Goal: Task Accomplishment & Management: Complete application form

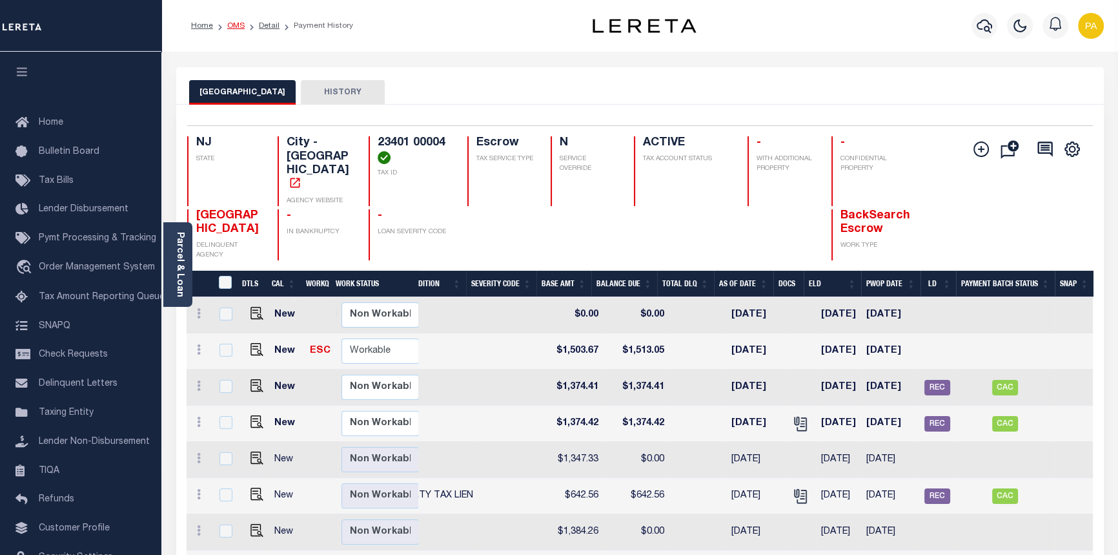
click at [229, 25] on link "OMS" at bounding box center [235, 26] width 17 height 8
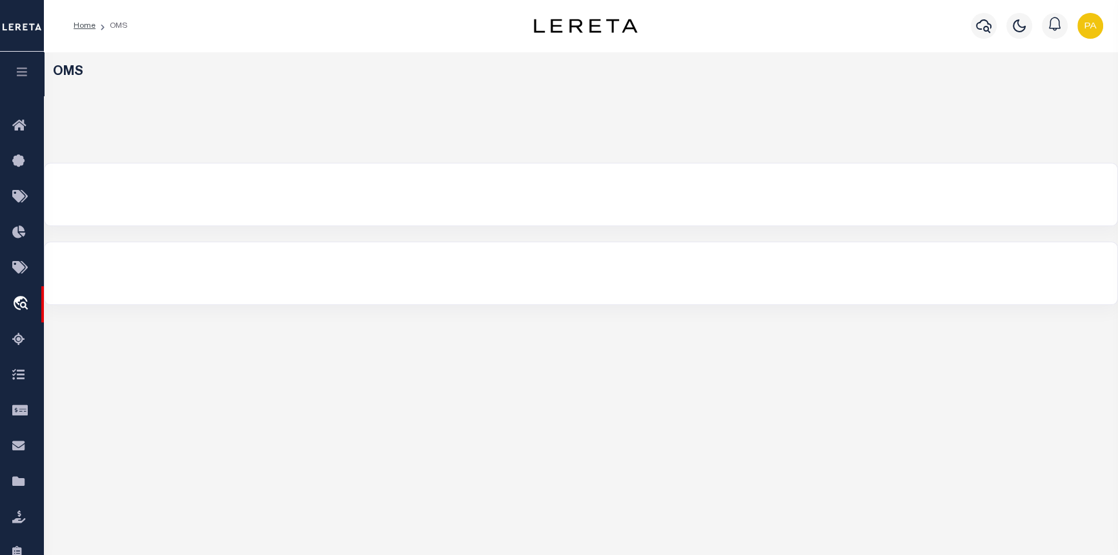
select select "200"
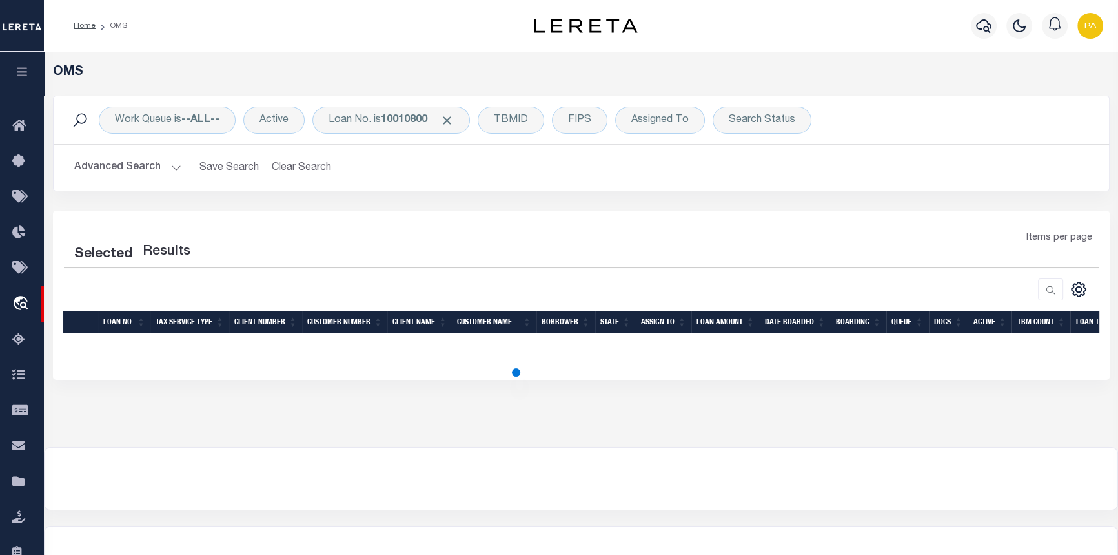
select select "200"
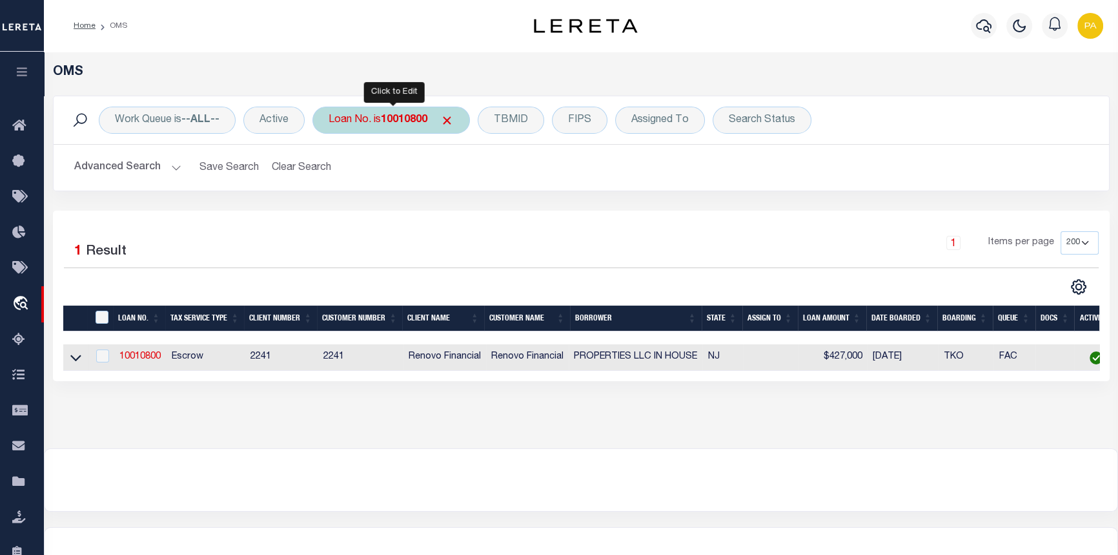
click at [419, 118] on b "10010800" at bounding box center [404, 120] width 46 height 10
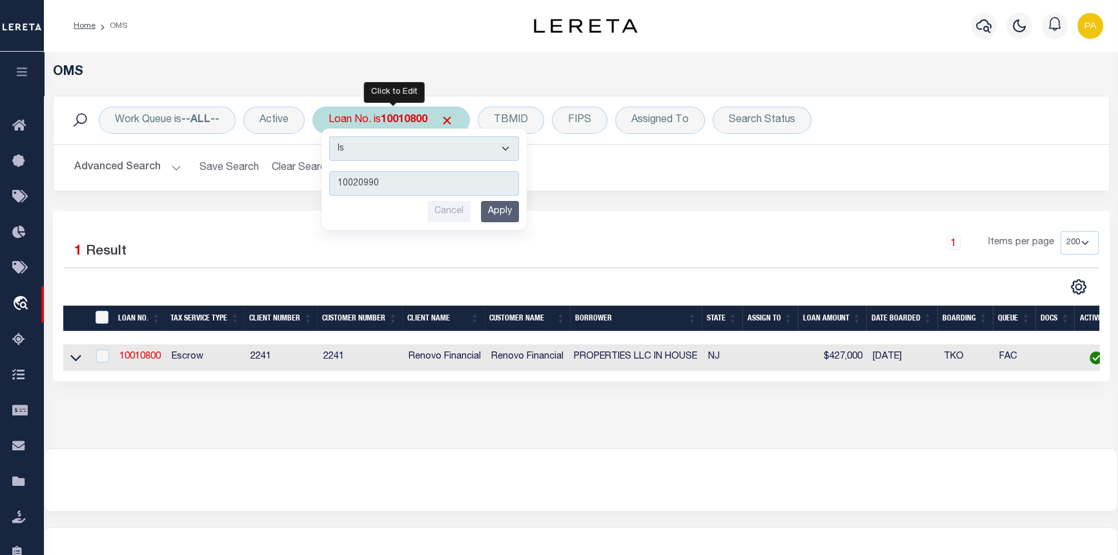
type input "10020990"
click at [499, 227] on div "Is Contains 10020990 Cancel Apply" at bounding box center [424, 179] width 205 height 101
click at [504, 218] on input "Apply" at bounding box center [500, 211] width 38 height 21
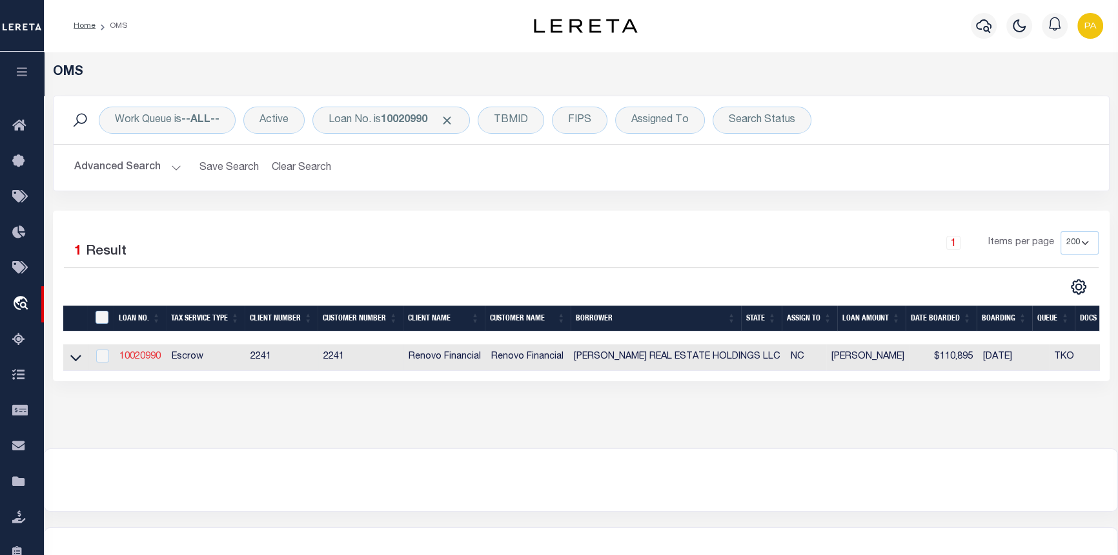
click at [144, 357] on link "10020990" at bounding box center [139, 356] width 41 height 9
type input "10020990"
type input "BATES REAL ESTATE HOLDINGS LLC"
select select
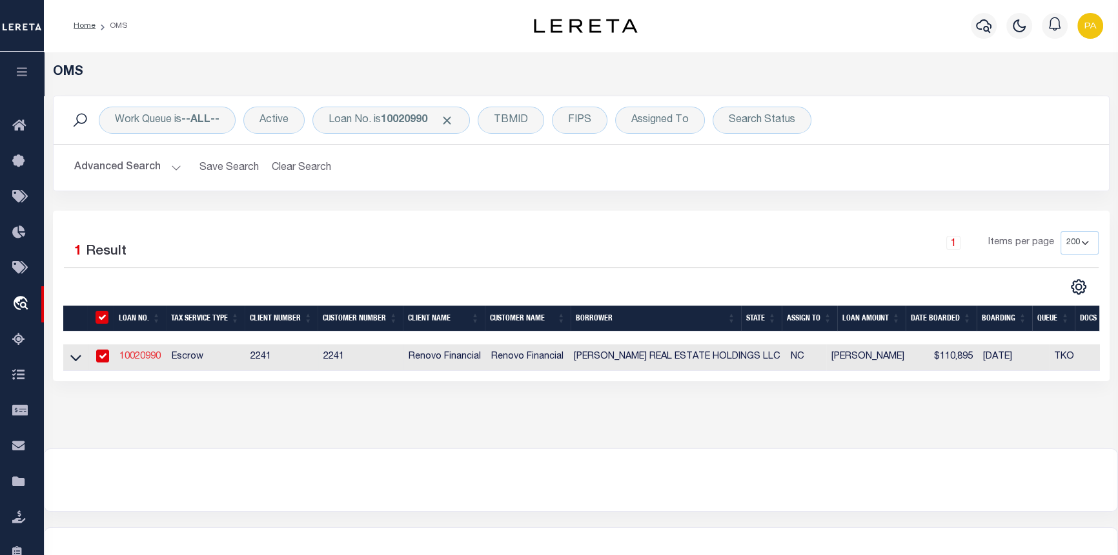
type input "347 CURT DOWDY RD"
type input "SANFORD NC 27330"
select select "10"
select select "Escrow"
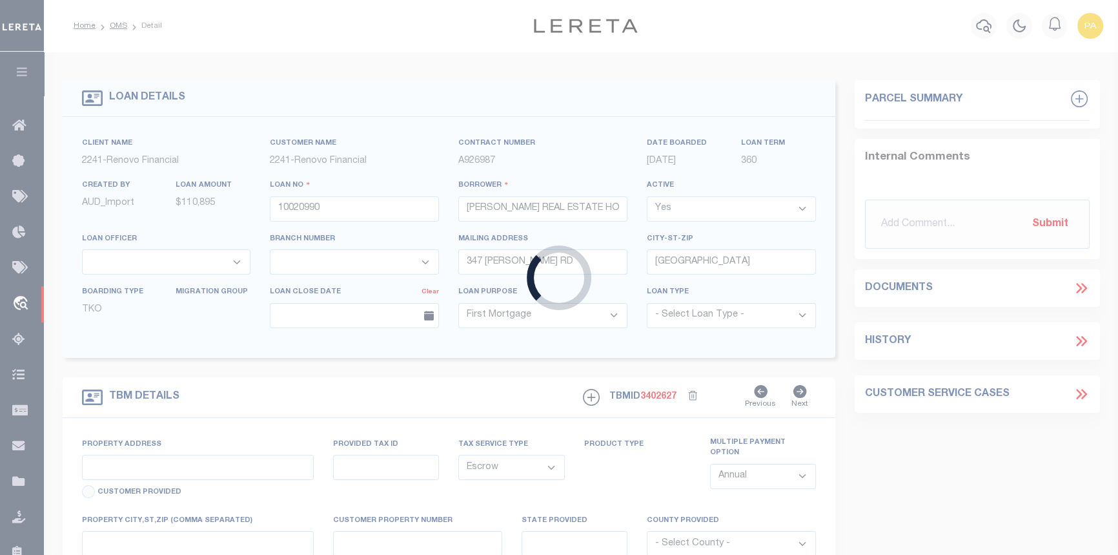
type input "2601 - 2603 STEEL BRIDGE ROAD"
type input "9612-91-8811-00"
select select
type input "SANFORD, NC 27330"
type input "a0kUS000007eQqz"
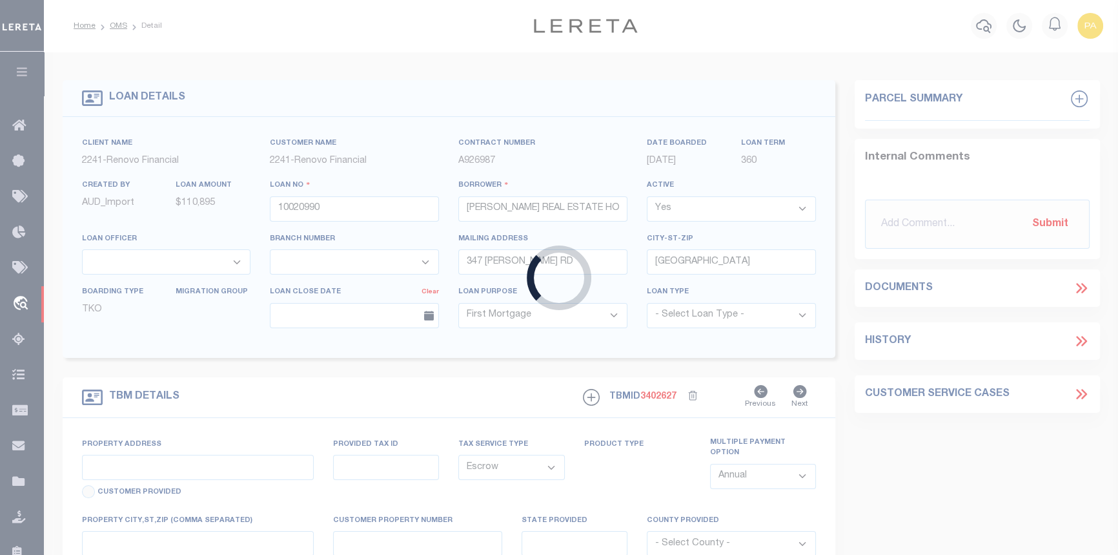
type input "NC"
select select
type textarea "Liability Limited to Customer Provided Parcel"
select select "25067"
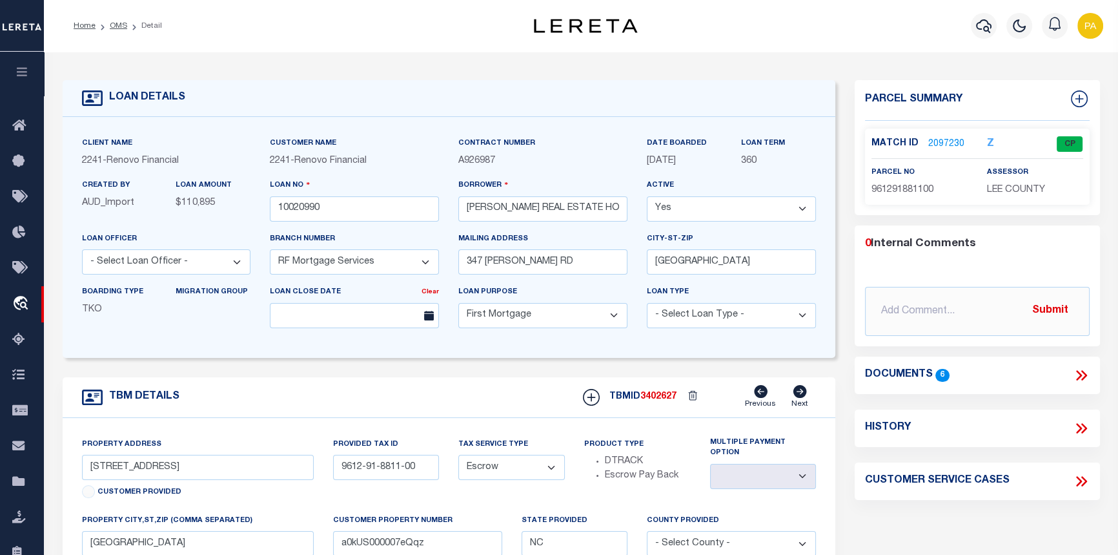
click at [936, 141] on link "2097230" at bounding box center [947, 145] width 36 height 14
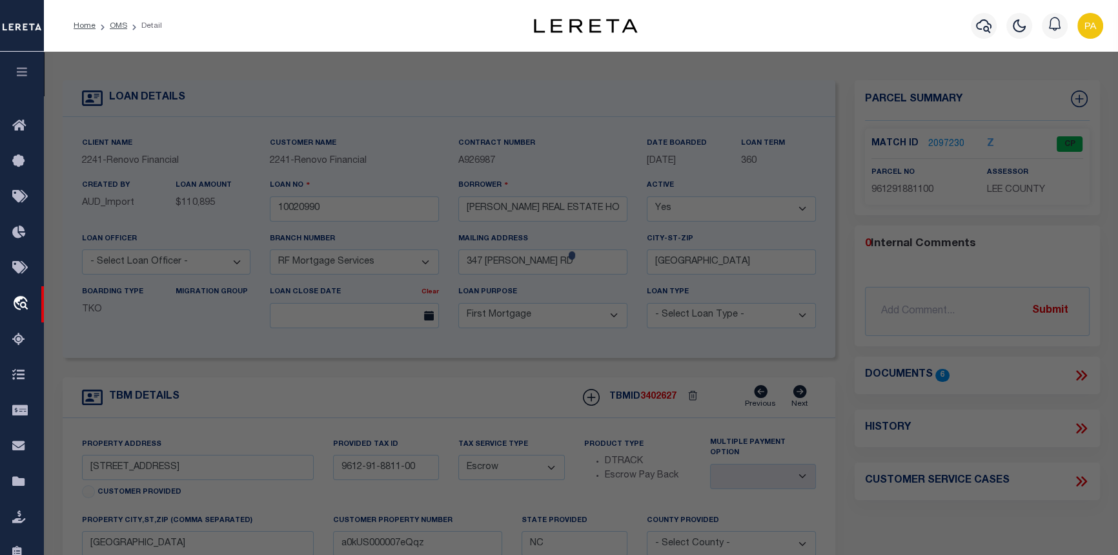
checkbox input "false"
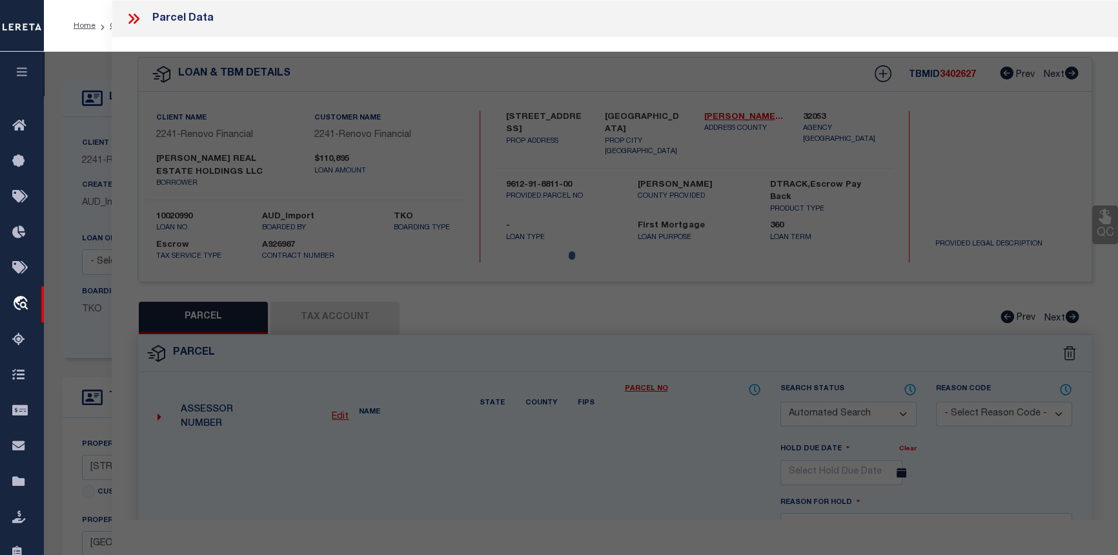
select select "CP"
type input "SIMPSON, DONALD R"
select select
type input "2601 STEEL BRIDGE RD"
checkbox input "false"
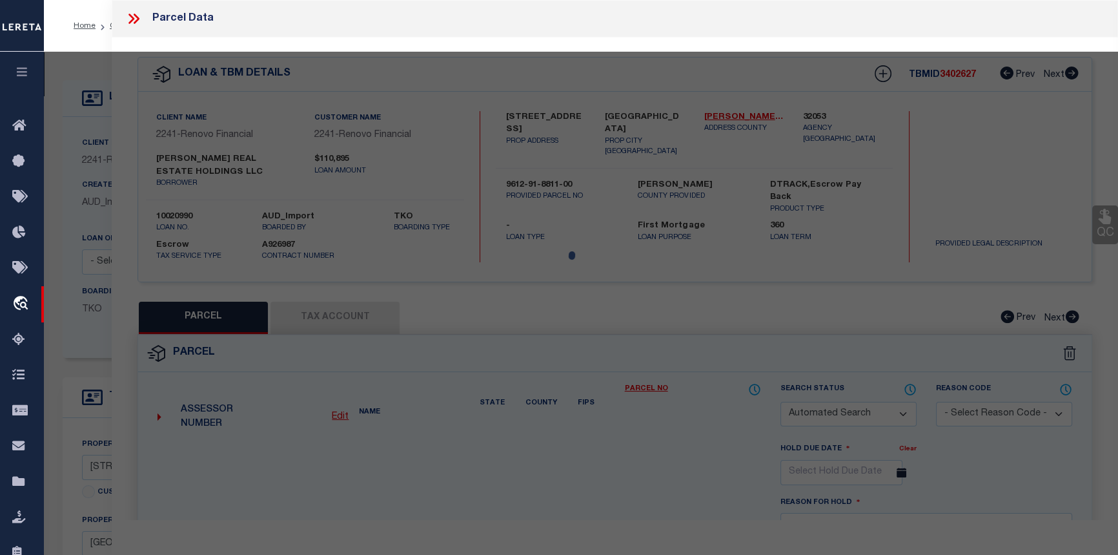
type input "SANFORD, NC 27330"
type textarea "2601 1603 STEEL BRIDGE RD 1415 STEEL BRIDGE RD SR 1318"
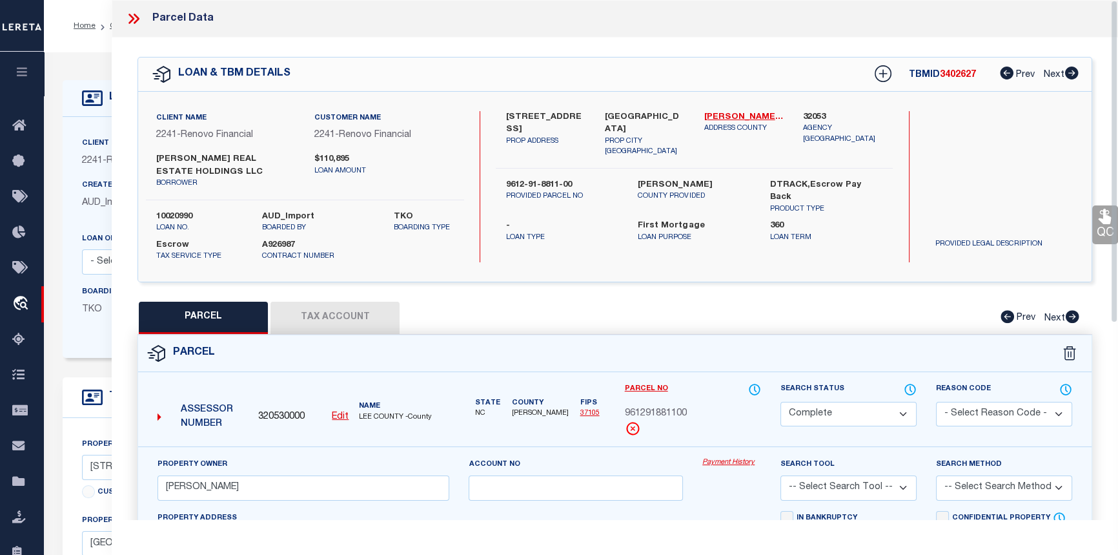
click at [723, 462] on link "Payment History" at bounding box center [732, 462] width 59 height 11
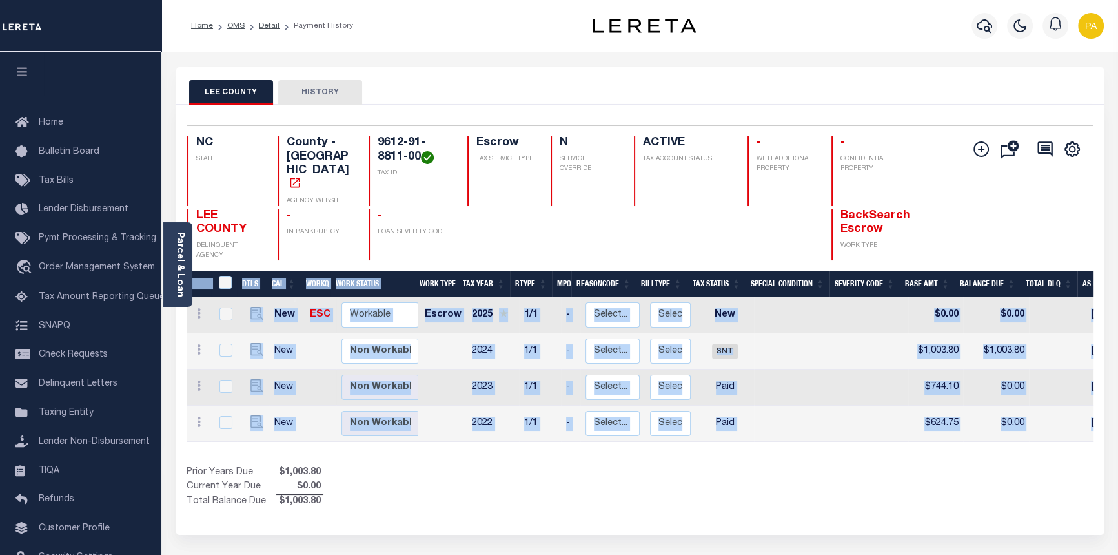
drag, startPoint x: 794, startPoint y: 424, endPoint x: 937, endPoint y: 426, distance: 142.7
click at [937, 426] on div "DTLS CAL WorkQ Work Status Work Type Tax Year RType MPO ReasonCode BillType Tax…" at bounding box center [640, 390] width 907 height 238
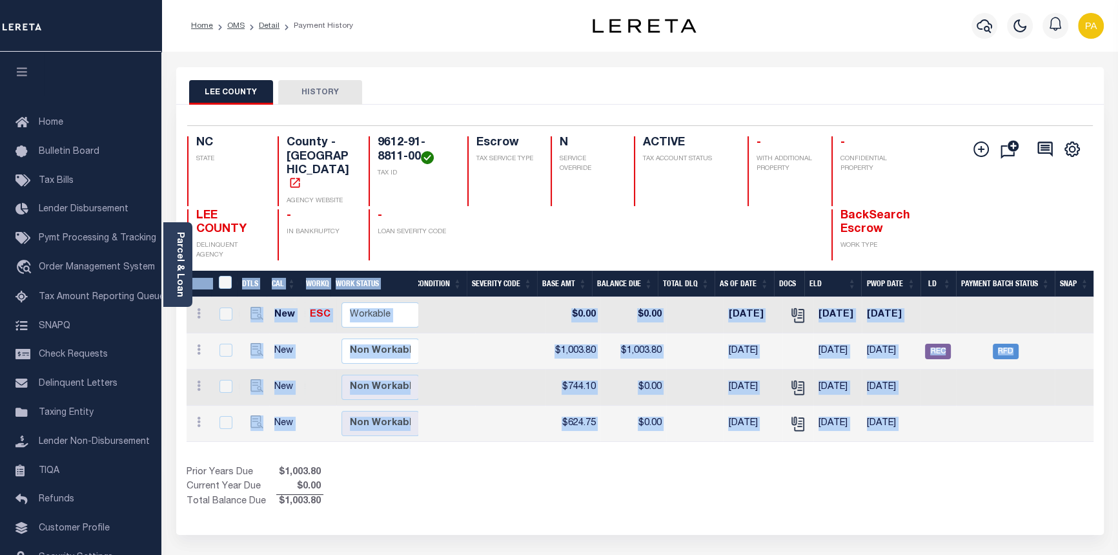
click at [1000, 502] on div "Selected 4 Results 1 Items per page 25 50 100 NC STATE TAX ID N" at bounding box center [640, 320] width 928 height 430
click at [1010, 344] on span "RFD" at bounding box center [1006, 351] width 26 height 15
checkbox input "true"
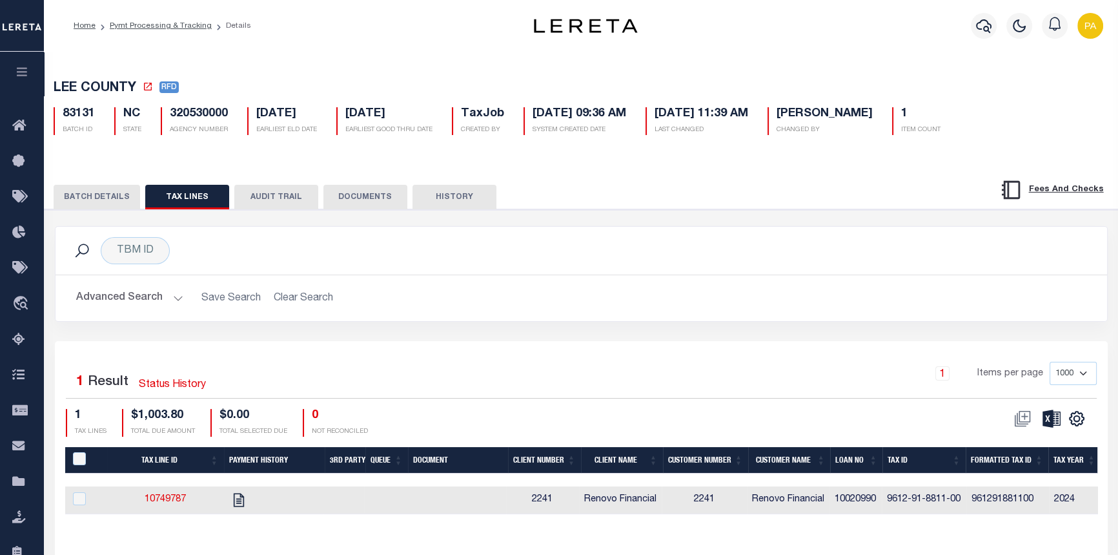
click at [117, 198] on button "BATCH DETAILS" at bounding box center [97, 197] width 87 height 25
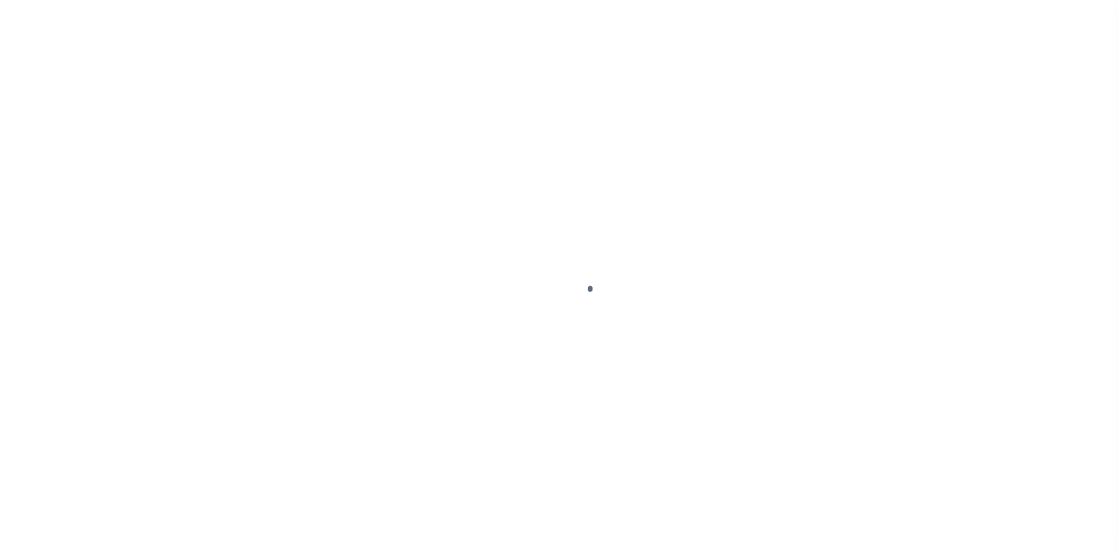
select select "25067"
select select "10"
select select "Escrow"
select select
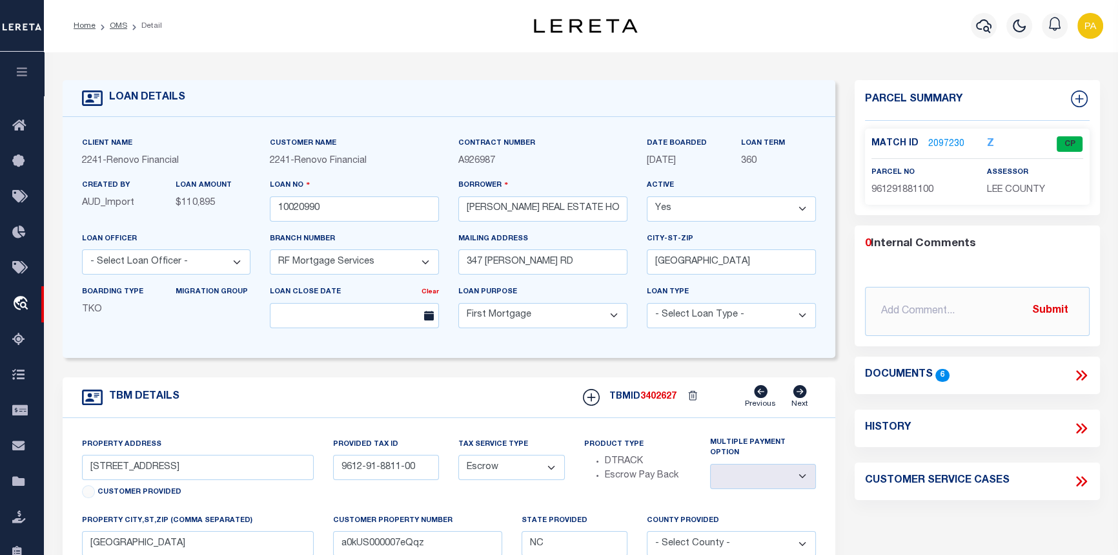
click at [1080, 370] on icon at bounding box center [1081, 375] width 17 height 17
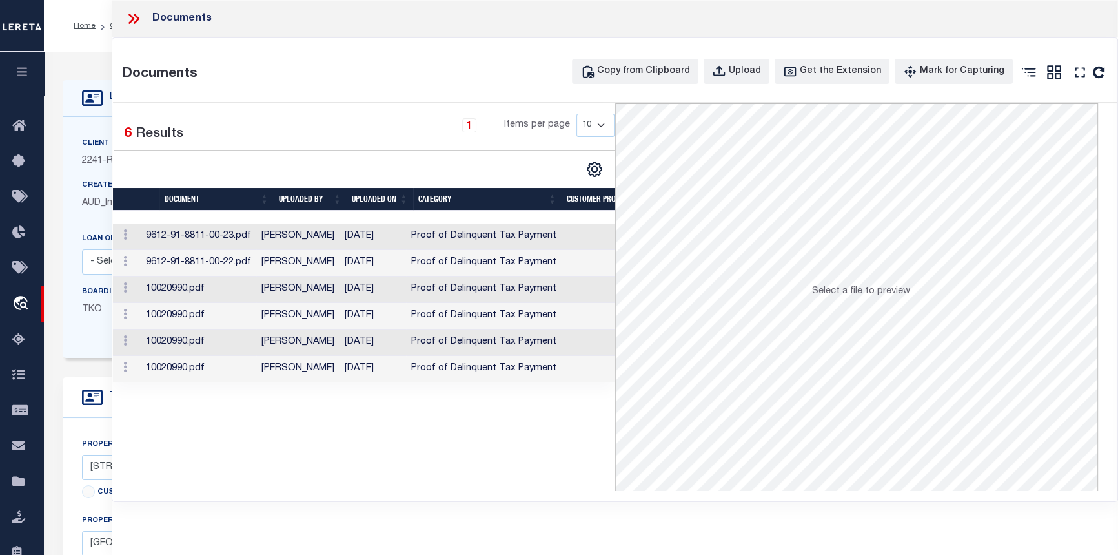
click at [309, 291] on td "Harris, Cynthia" at bounding box center [297, 289] width 83 height 26
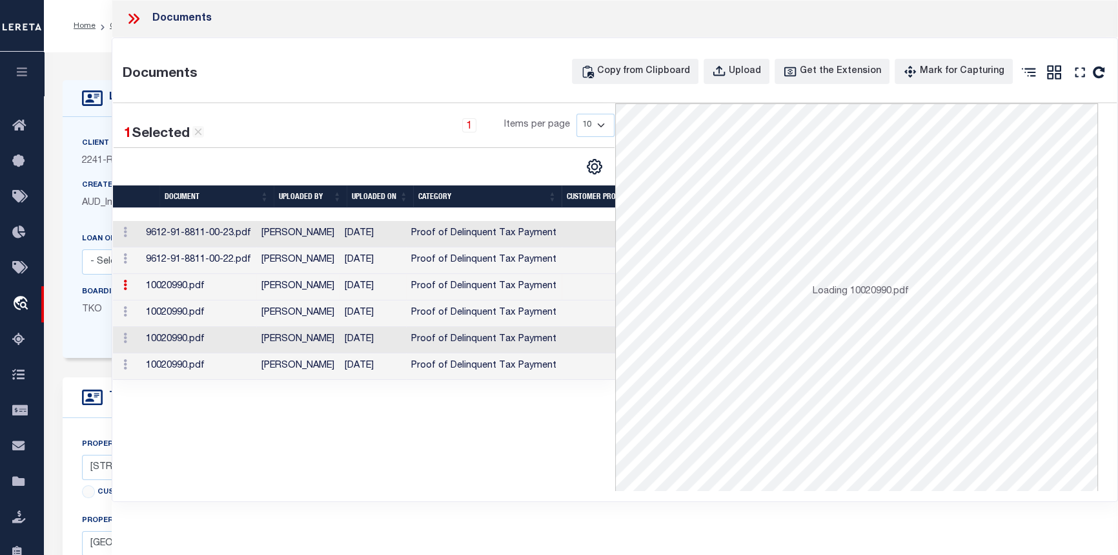
click at [309, 291] on td "Harris, Cynthia" at bounding box center [297, 287] width 83 height 26
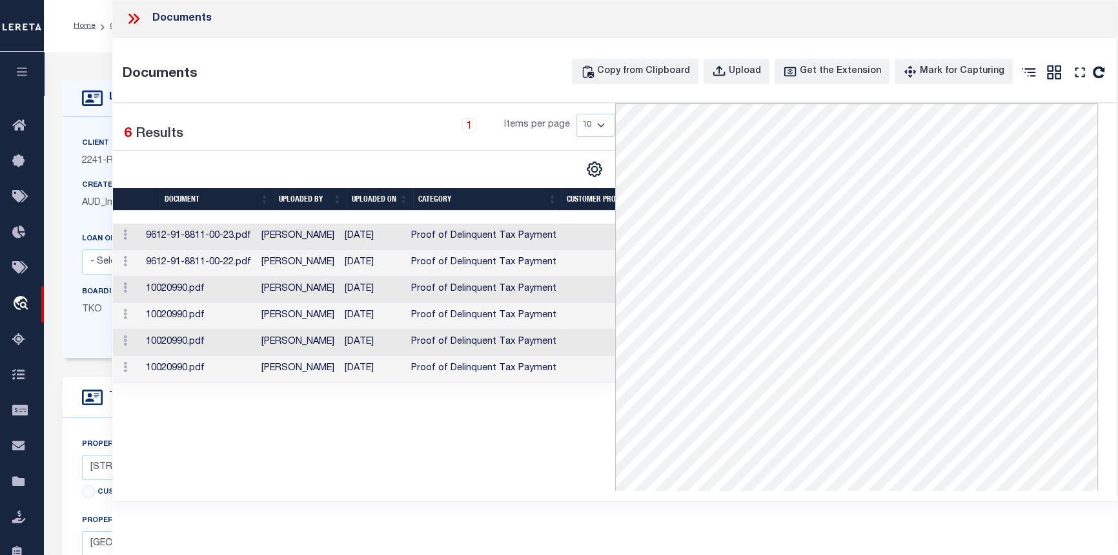
click at [207, 314] on td "10020990.pdf" at bounding box center [199, 316] width 116 height 26
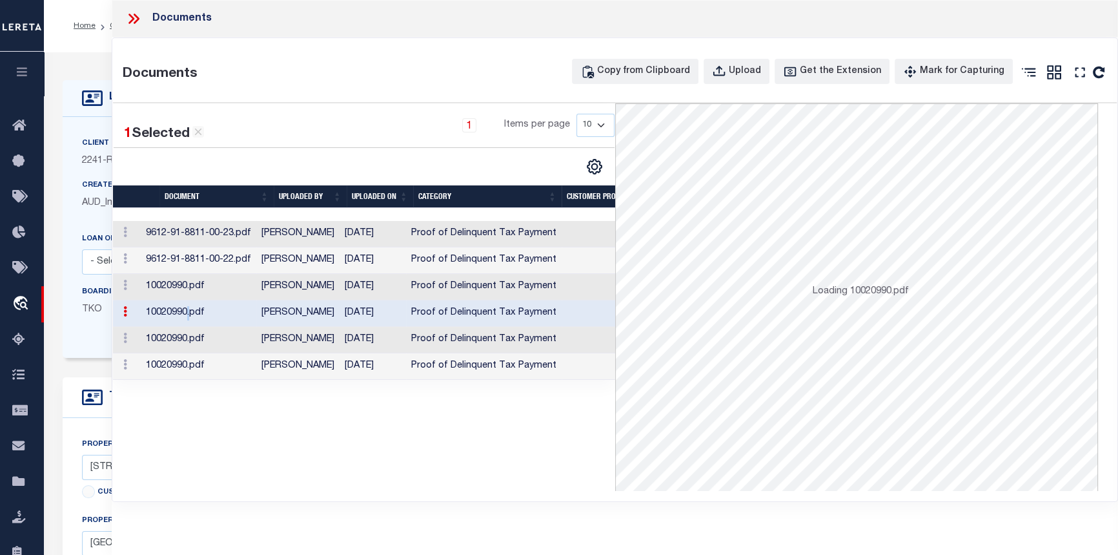
click at [207, 314] on td "10020990.pdf" at bounding box center [199, 313] width 116 height 26
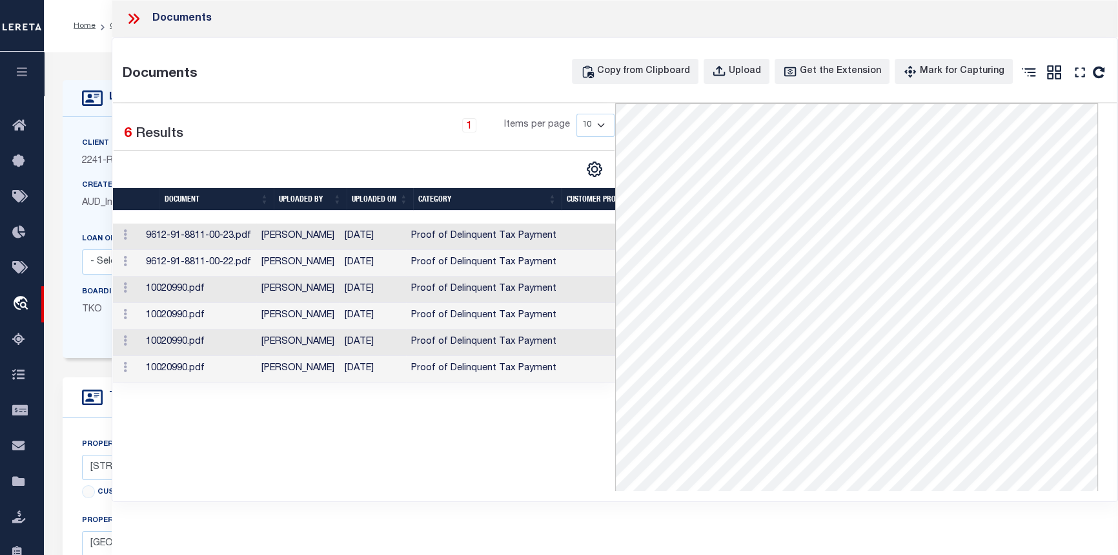
click at [325, 284] on td "Harris, Cynthia" at bounding box center [297, 289] width 83 height 26
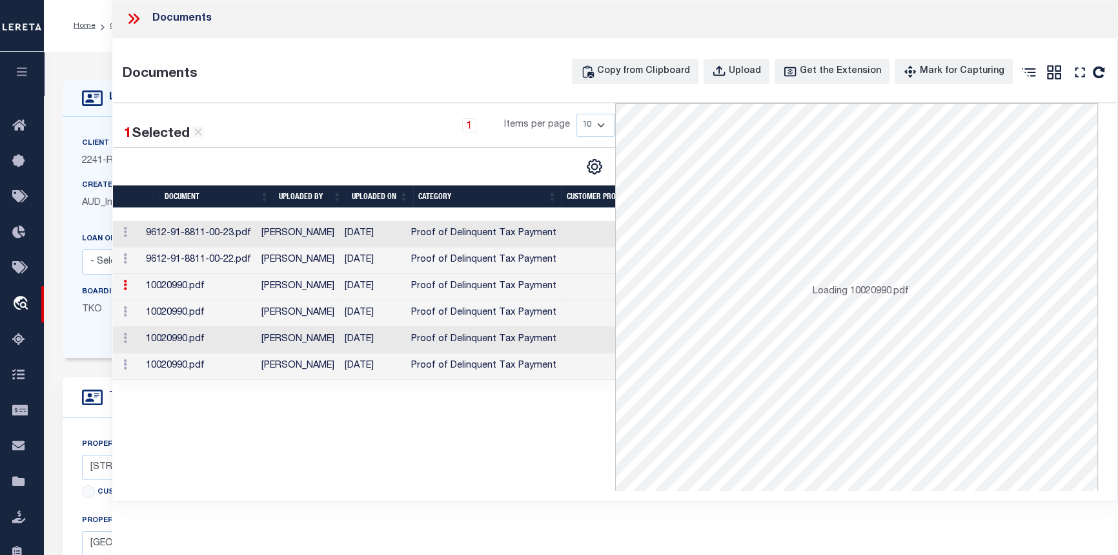
click at [325, 284] on td "Harris, Cynthia" at bounding box center [297, 287] width 83 height 26
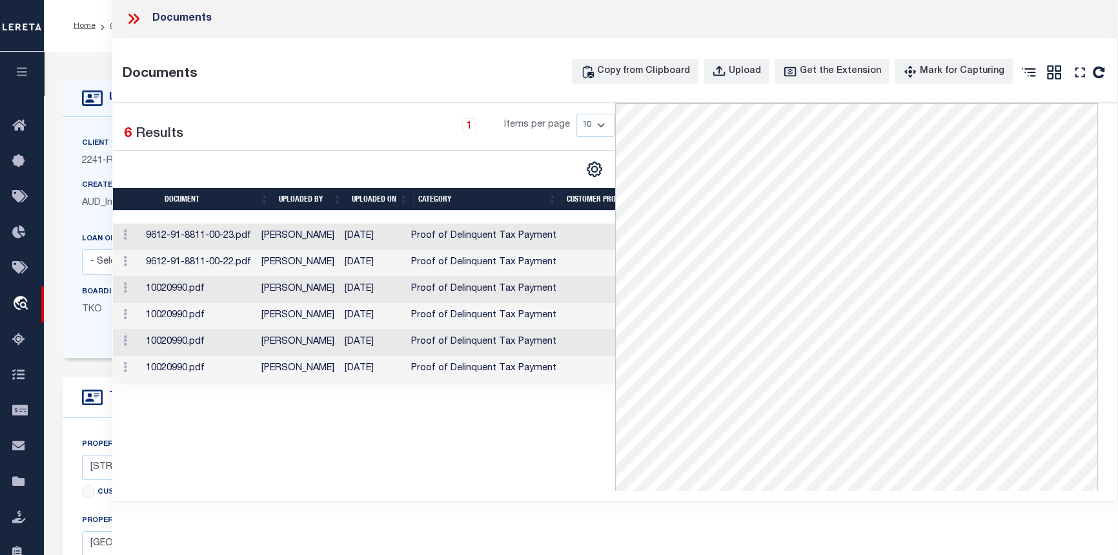
click at [397, 344] on td "08/29/2025" at bounding box center [373, 342] width 67 height 26
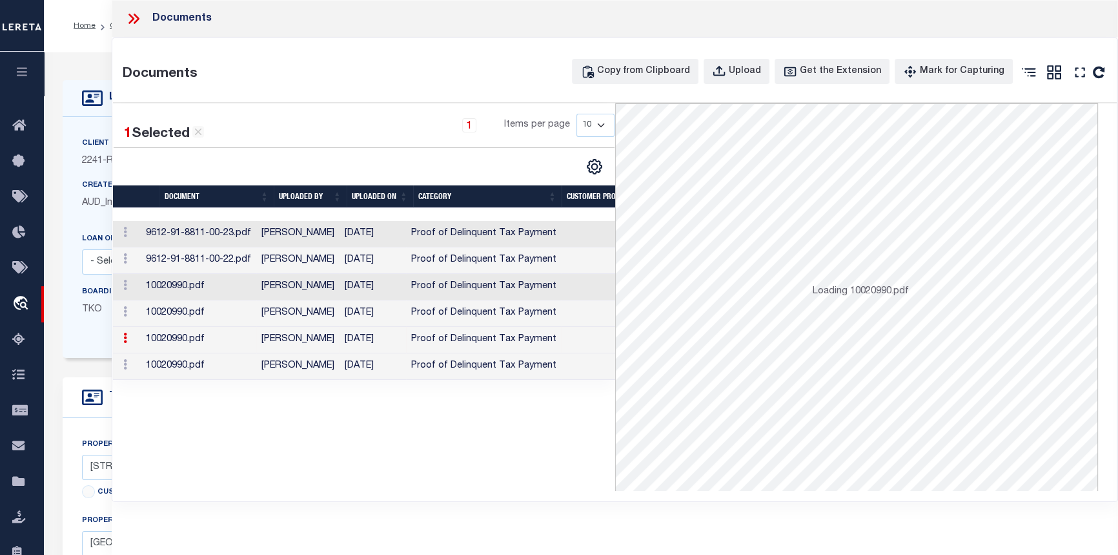
click at [397, 344] on td "08/29/2025" at bounding box center [373, 340] width 67 height 26
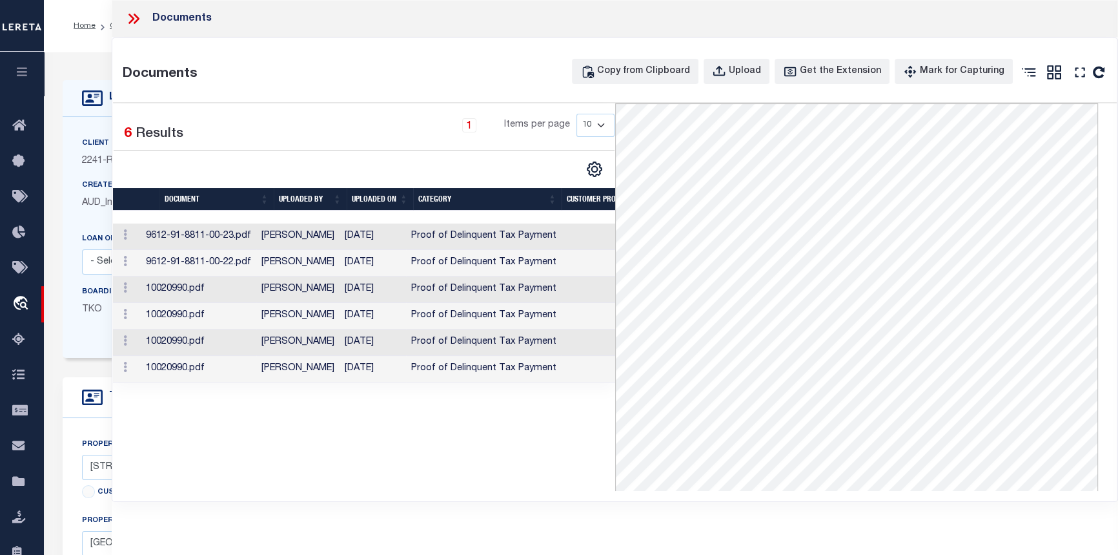
click at [340, 356] on td "Harris, Cynthia" at bounding box center [297, 369] width 83 height 26
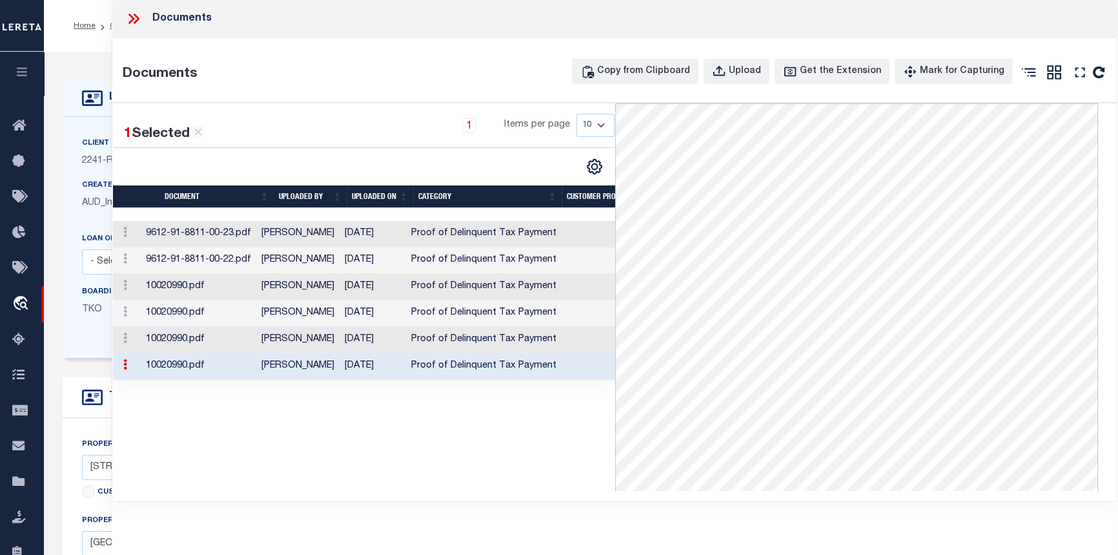
click at [340, 366] on td "Harris, Cynthia" at bounding box center [297, 366] width 83 height 26
click at [362, 283] on td "08/29/2025" at bounding box center [373, 287] width 67 height 26
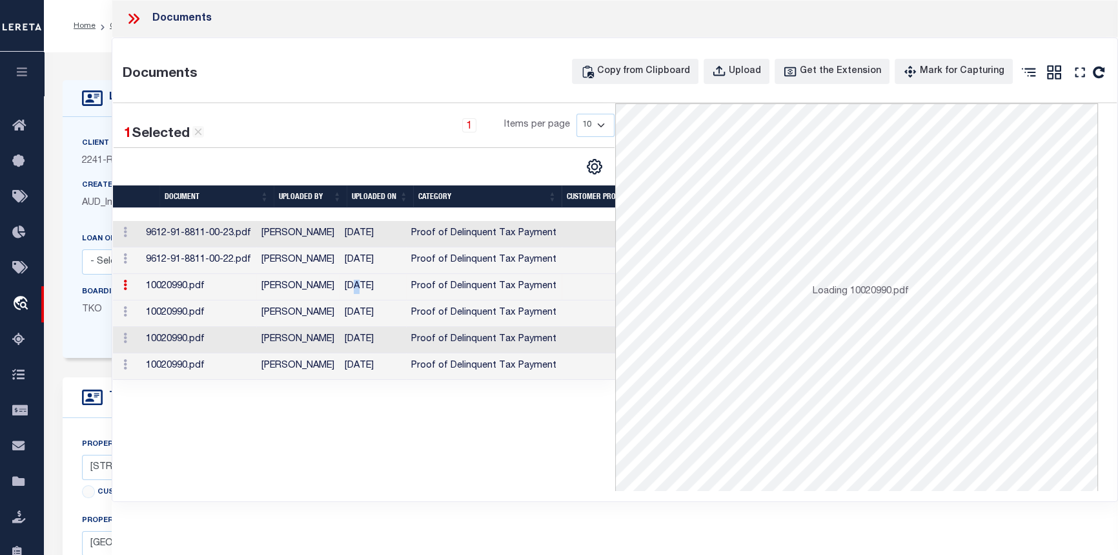
click at [362, 283] on td "08/29/2025" at bounding box center [373, 287] width 67 height 26
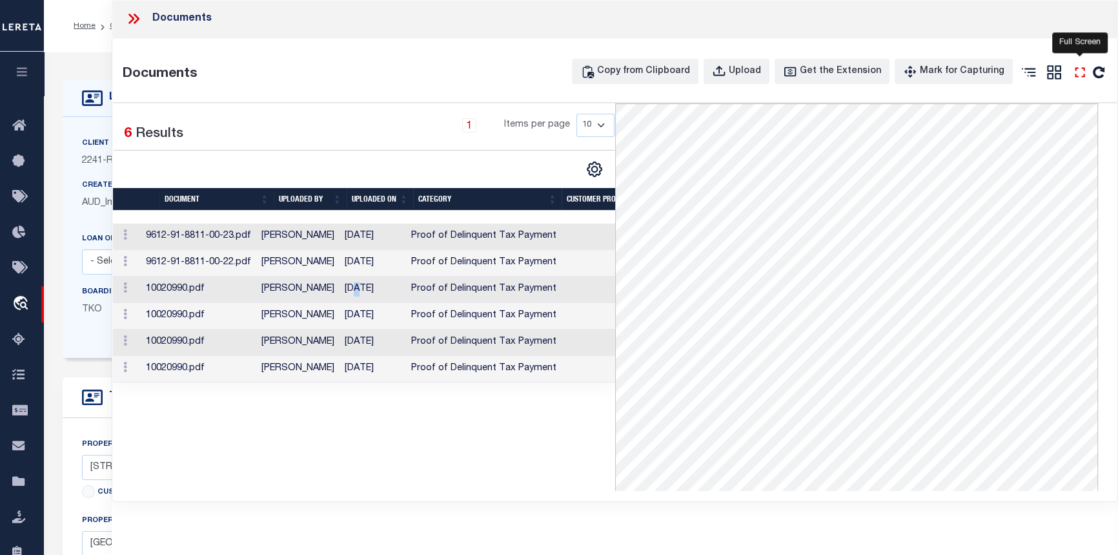
click at [1082, 68] on icon "" at bounding box center [1080, 72] width 17 height 17
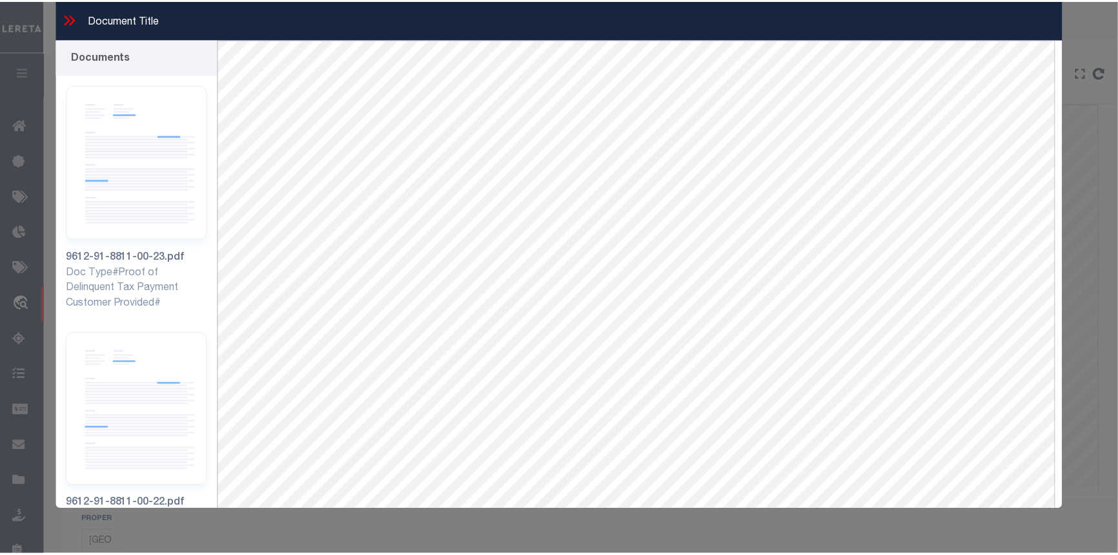
scroll to position [55, 0]
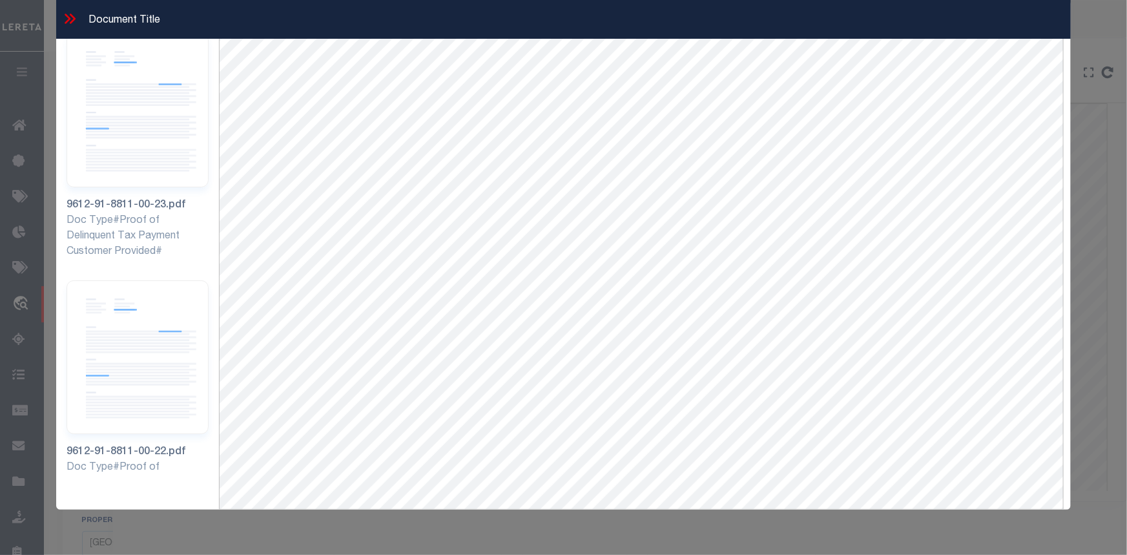
click at [68, 19] on icon at bounding box center [68, 19] width 6 height 10
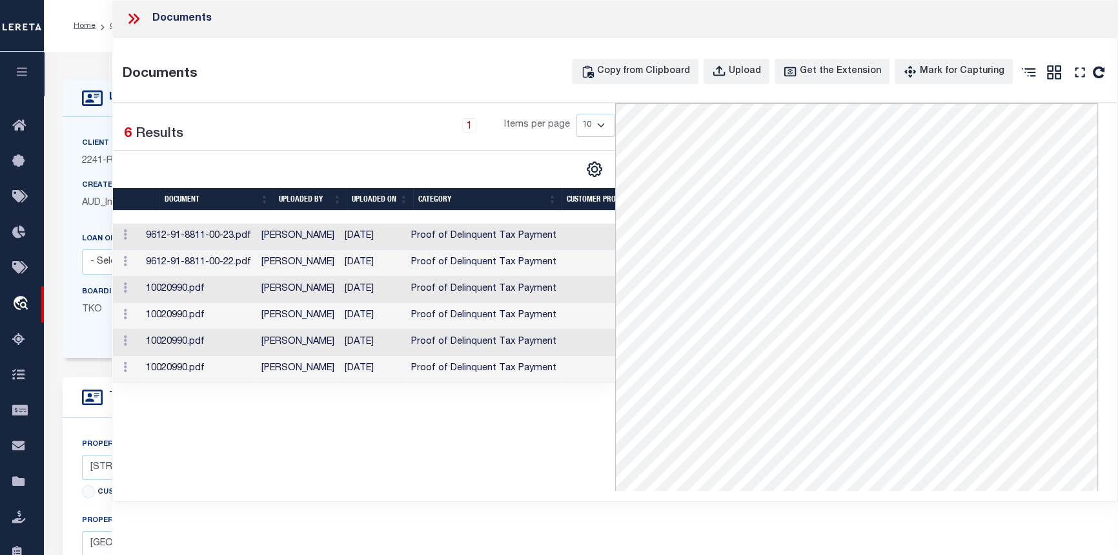
click at [133, 17] on icon at bounding box center [132, 19] width 6 height 10
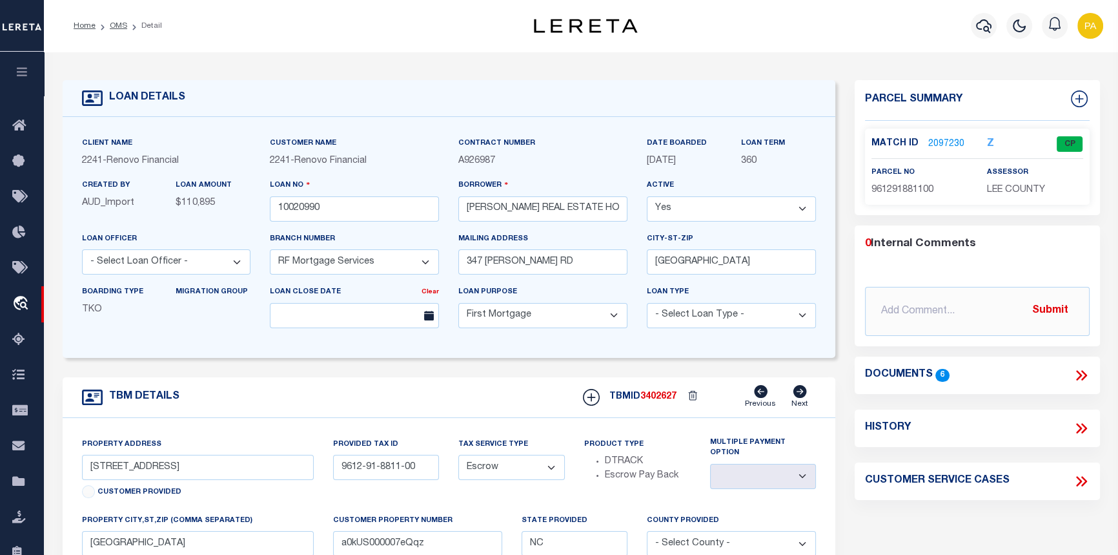
click at [936, 145] on link "2097230" at bounding box center [947, 145] width 36 height 14
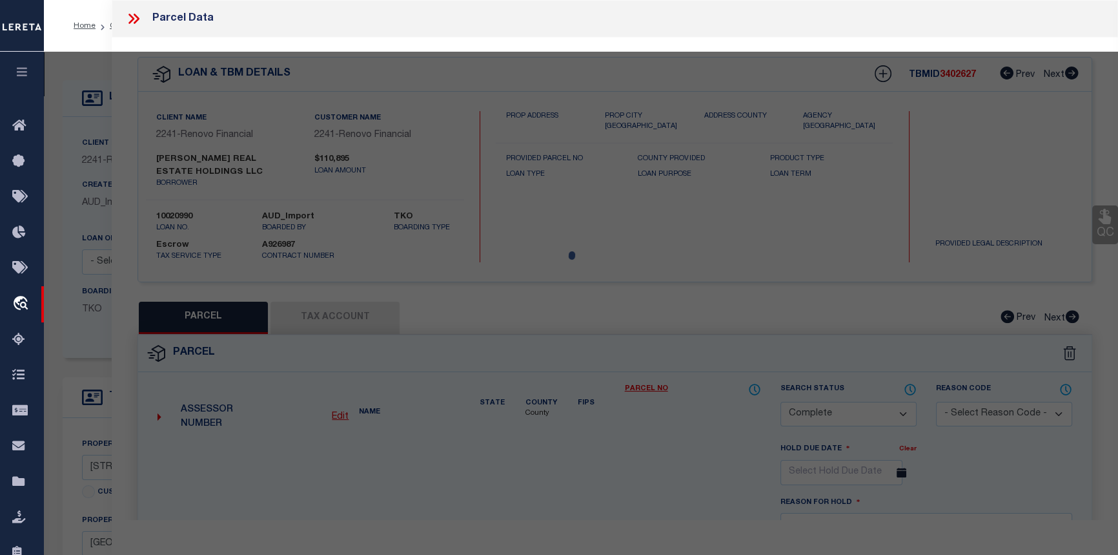
select select "AS"
checkbox input "false"
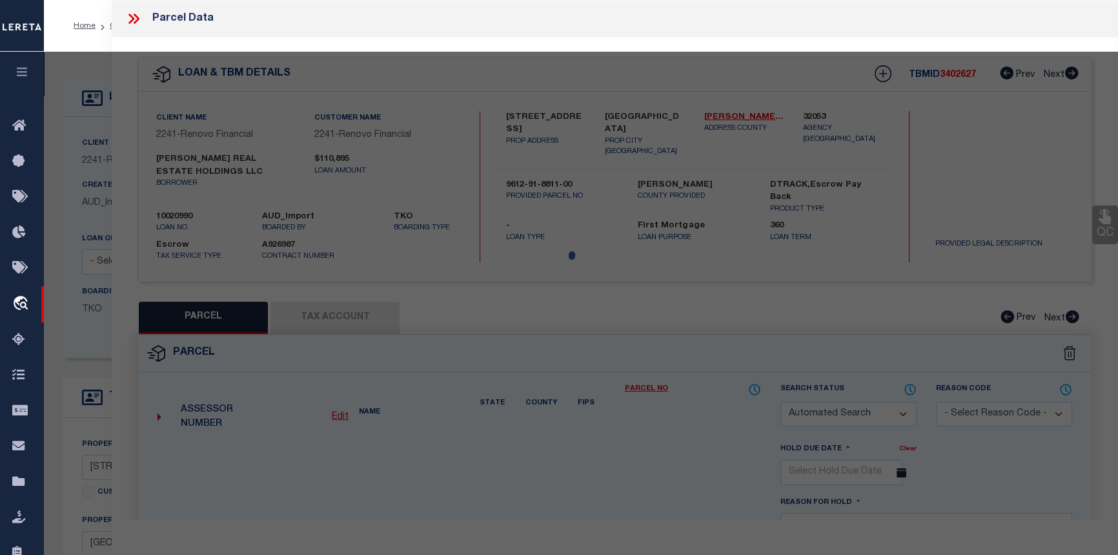
select select "CP"
type input "SIMPSON, DONALD R"
select select
type input "2601 STEEL BRIDGE RD"
checkbox input "false"
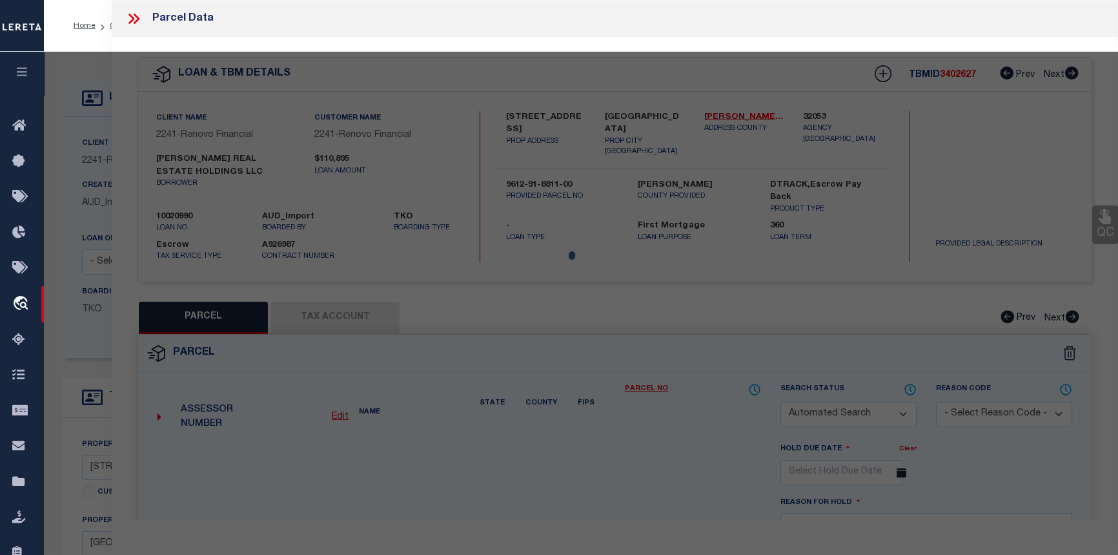
type input "SANFORD, NC 27330"
type textarea "2601 1603 STEEL BRIDGE RD 1415 STEEL BRIDGE RD SR 1318"
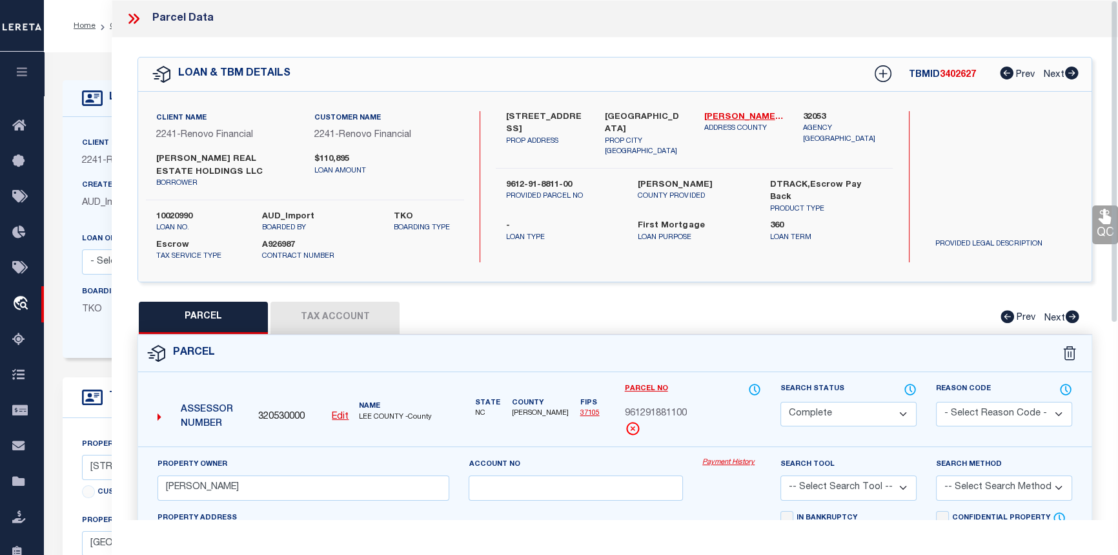
click at [740, 461] on link "Payment History" at bounding box center [732, 462] width 59 height 11
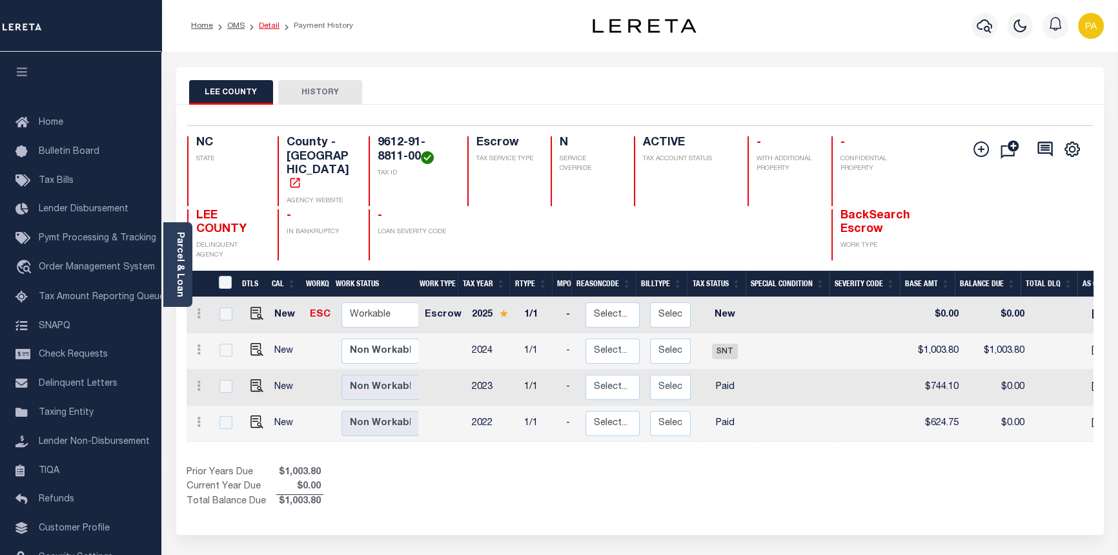
click at [265, 27] on link "Detail" at bounding box center [269, 26] width 21 height 8
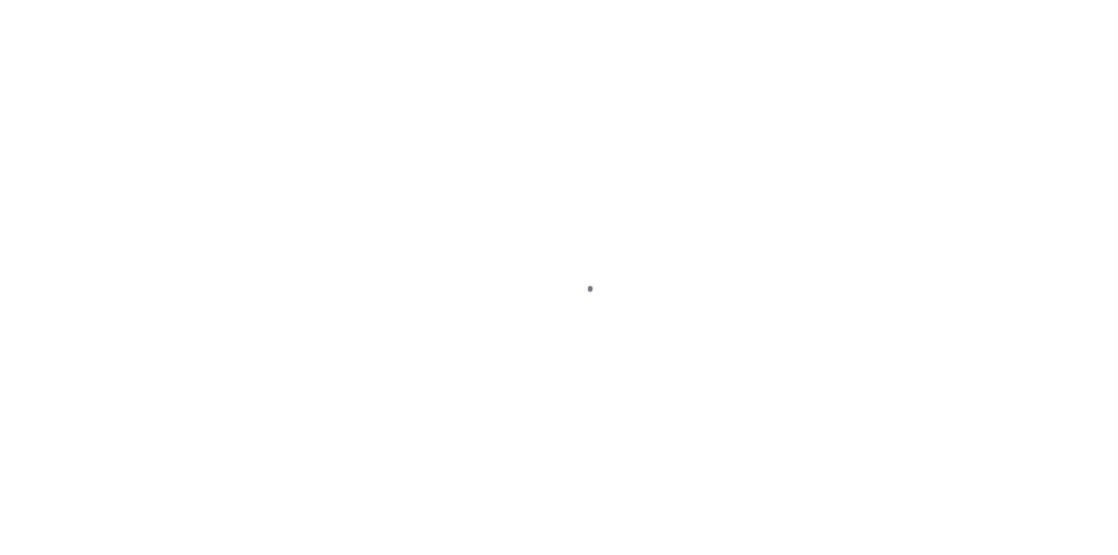
select select "10"
select select "Escrow"
type input "[STREET_ADDRESS]"
type input "9612-91-8811-00"
select select
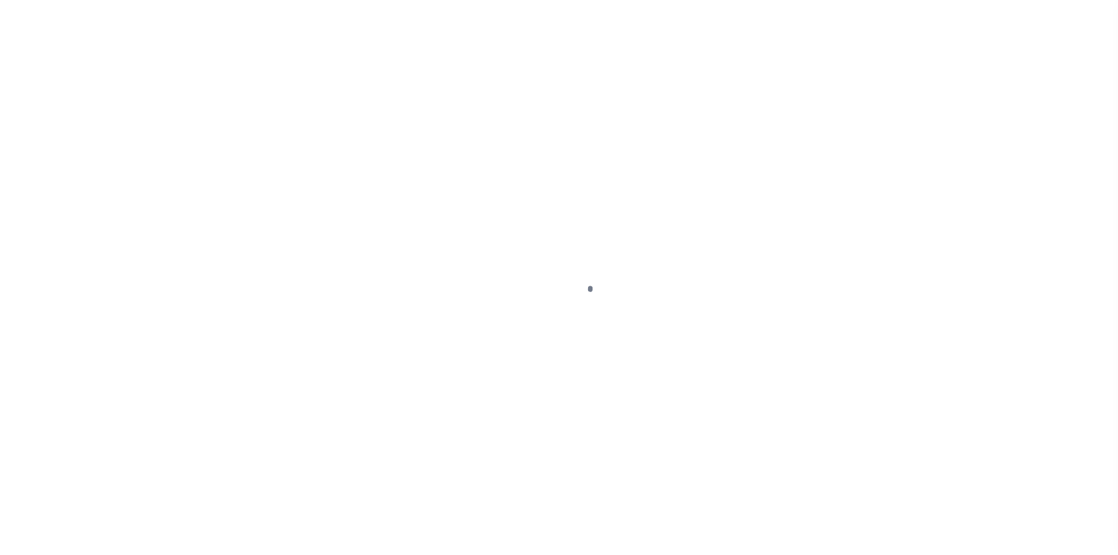
type input "[GEOGRAPHIC_DATA]"
type input "a0kUS000007eQqz"
type input "NC"
select select
type textarea "Liability Limited to Customer Provided Parcel"
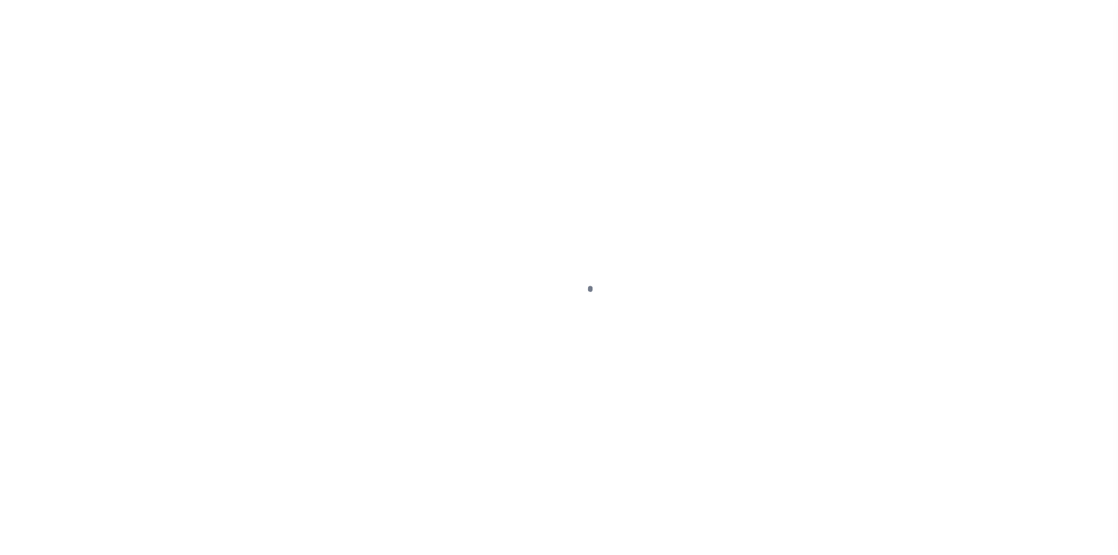
select select "25067"
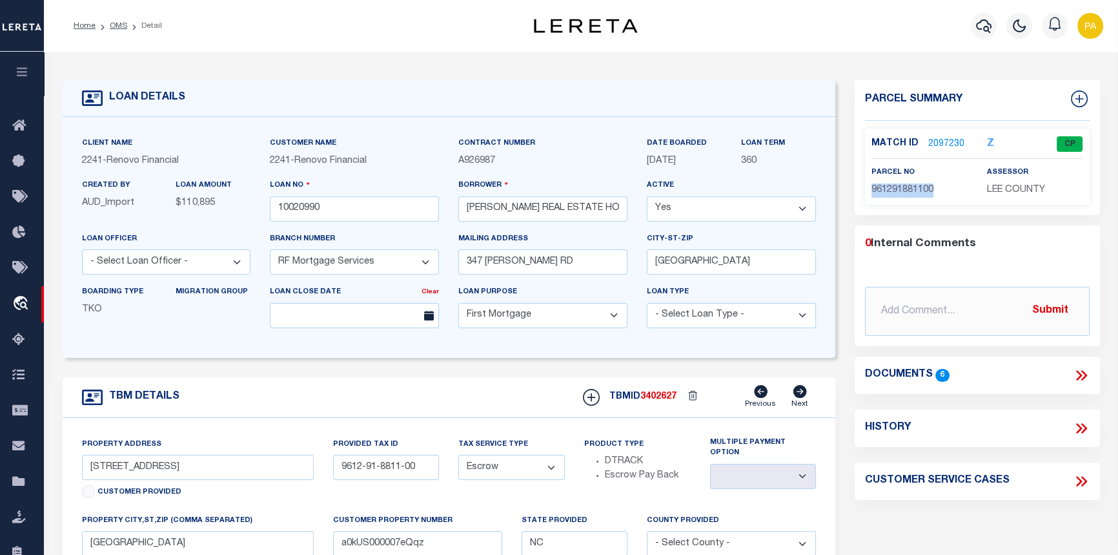
drag, startPoint x: 935, startPoint y: 189, endPoint x: 874, endPoint y: 189, distance: 61.3
click at [874, 189] on p "961291881100" at bounding box center [920, 190] width 96 height 14
copy span "961291881100"
click at [119, 22] on link "OMS" at bounding box center [118, 26] width 17 height 8
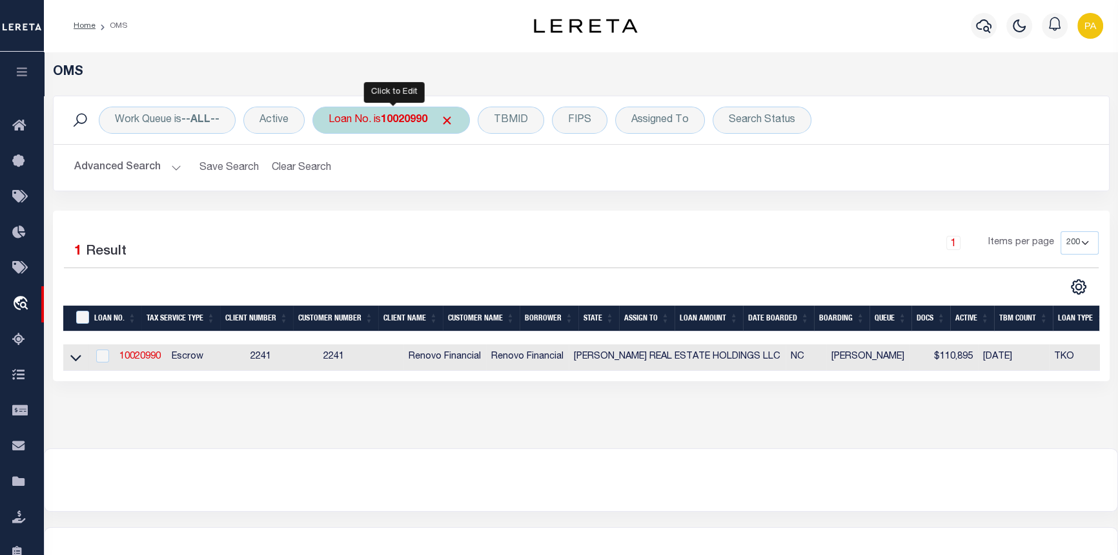
click at [409, 120] on b "10020990" at bounding box center [404, 120] width 46 height 10
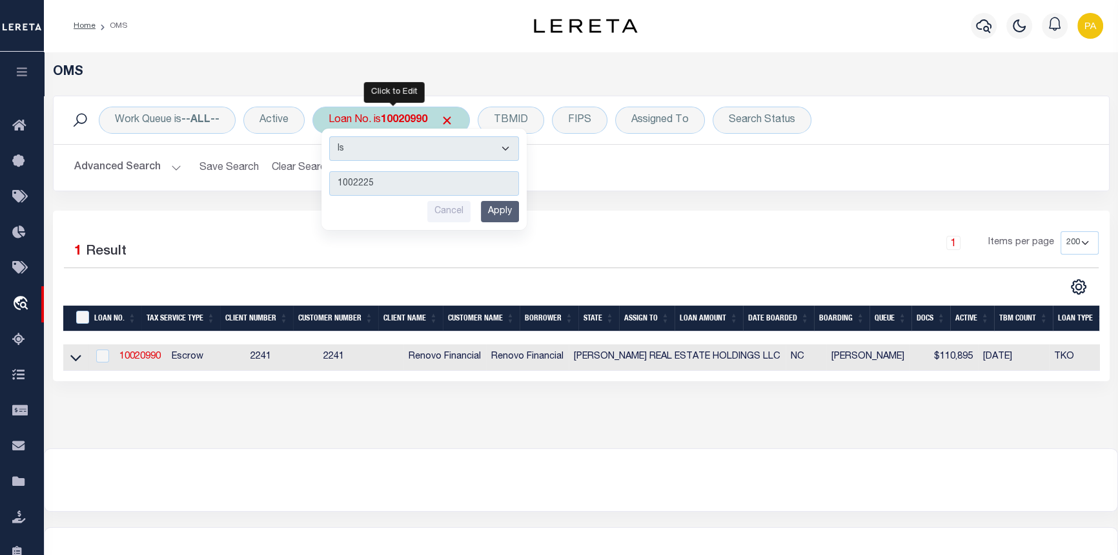
type input "10022259"
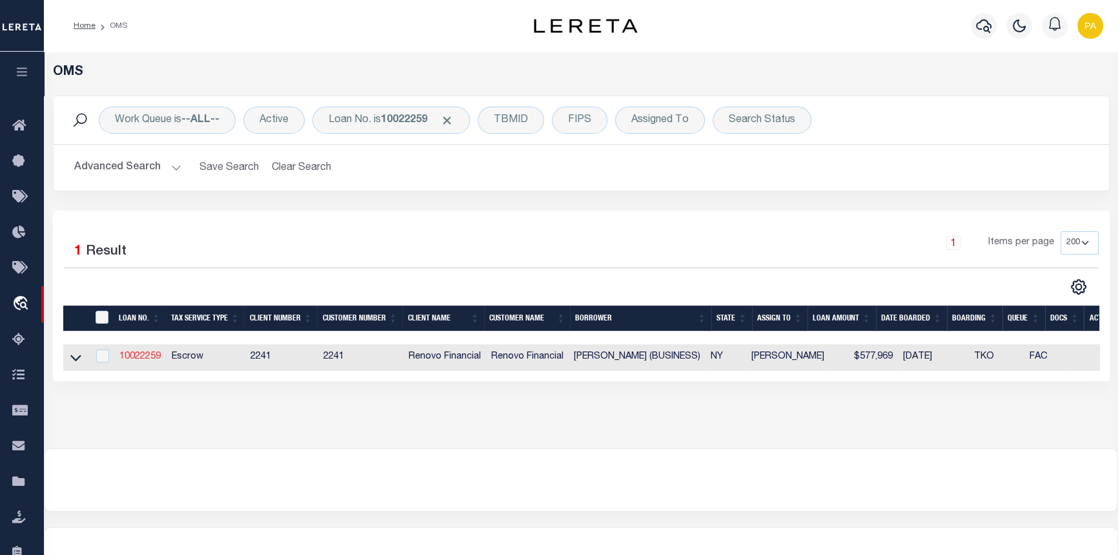
click at [141, 356] on link "10022259" at bounding box center [139, 356] width 41 height 9
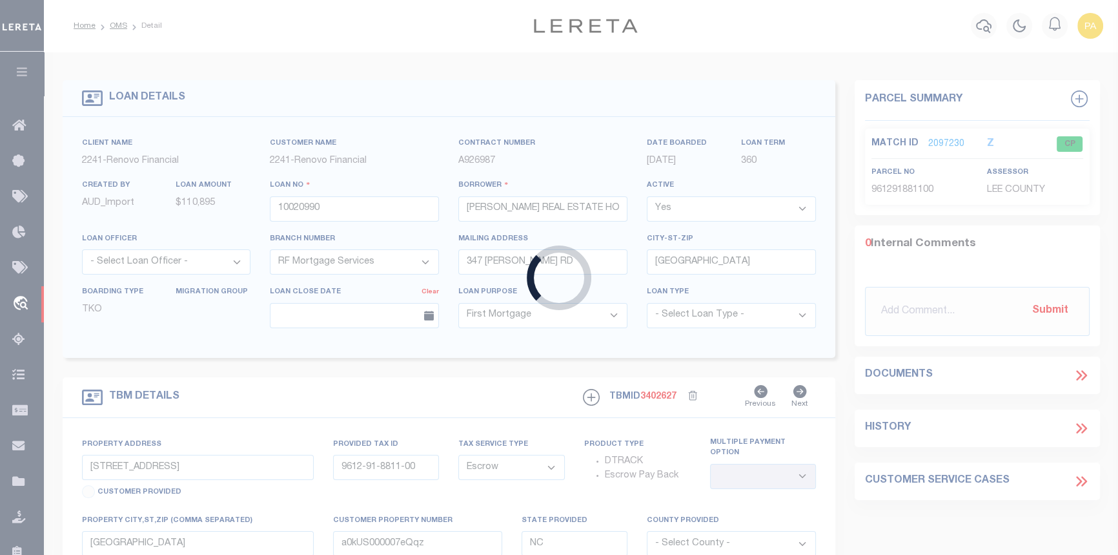
type input "10022259"
type input "[PERSON_NAME] (BUSINESS)"
select select "400"
type input "[STREET_ADDRESS]"
type input "Astoria, NY 11102"
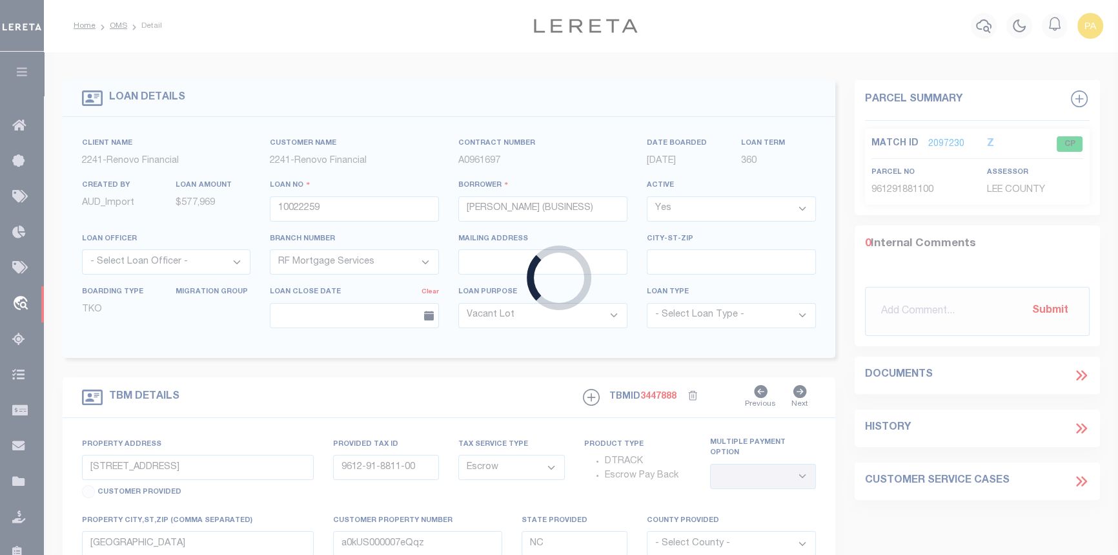
type input "a0kUS00000BokSj"
type input "NY"
select select
select select "4"
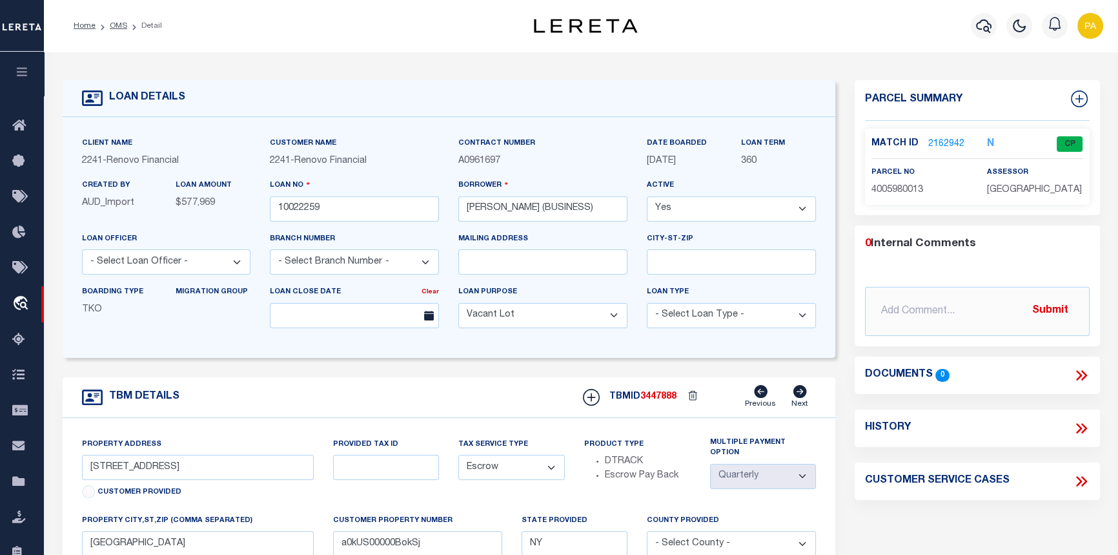
click at [943, 141] on link "2162942" at bounding box center [947, 145] width 36 height 14
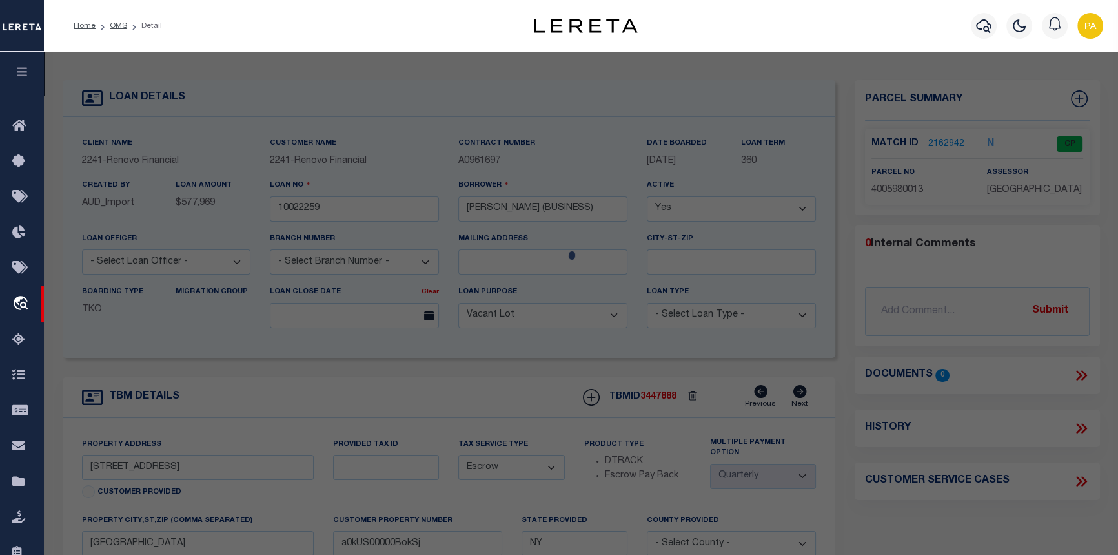
checkbox input "false"
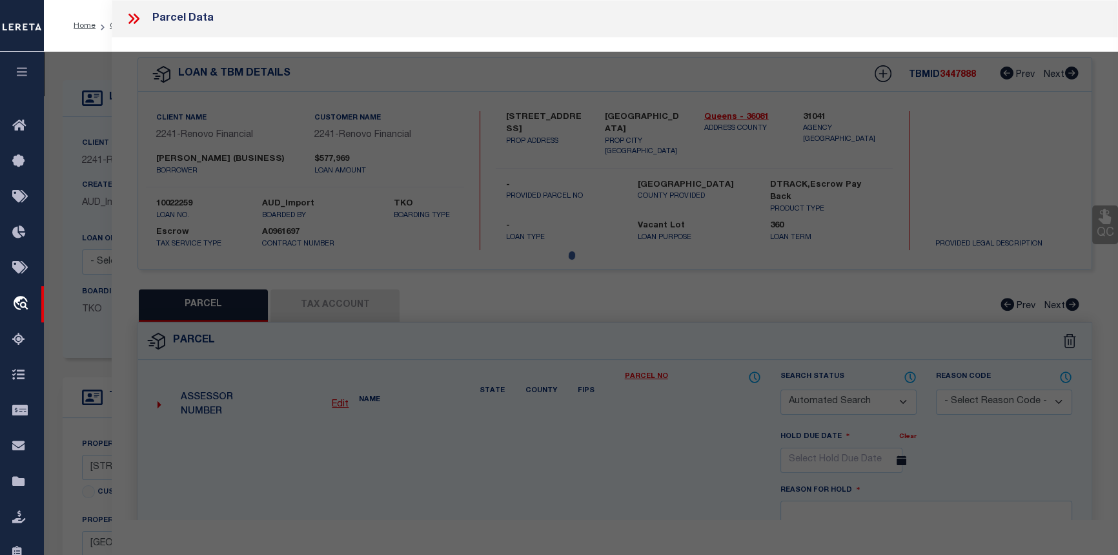
select select "CP"
type input "MARIN, SEGUNDO TEOFILO FIGUEROA"
select select "AGW"
select select
type input "26 -51 30 STREET"
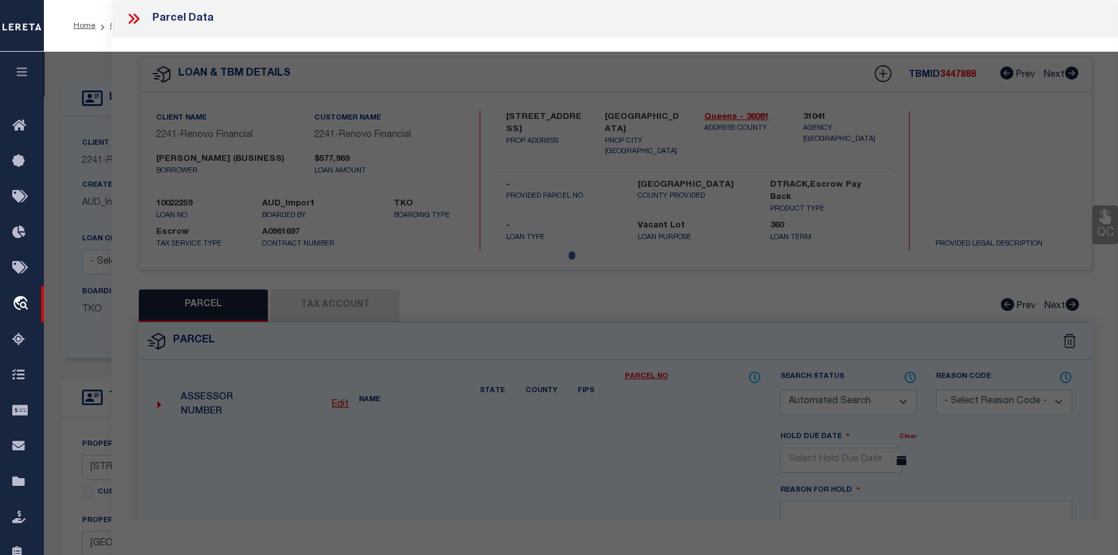
checkbox input "false"
type input "[GEOGRAPHIC_DATA]"
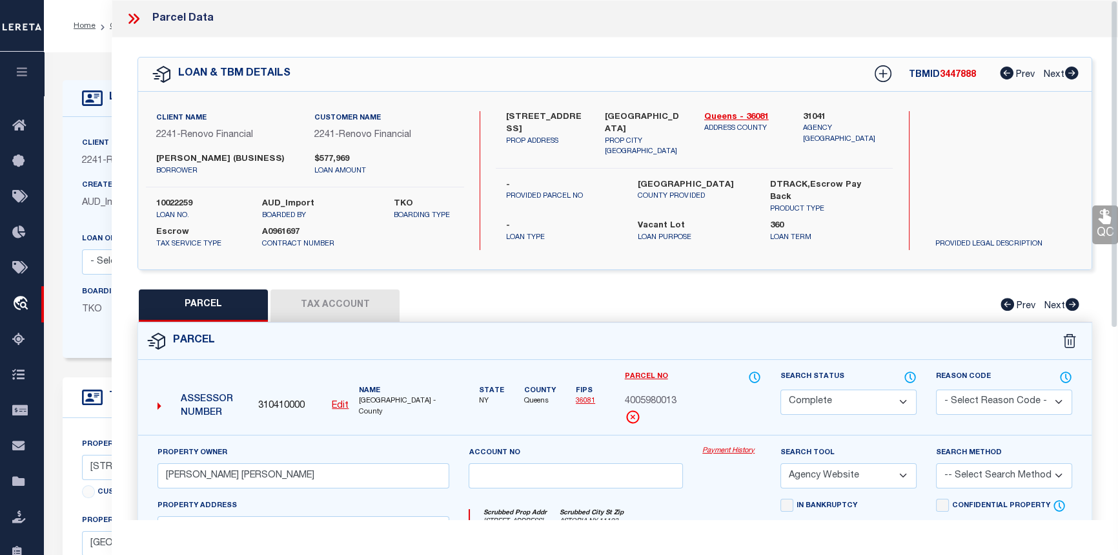
click at [730, 449] on link "Payment History" at bounding box center [732, 451] width 59 height 11
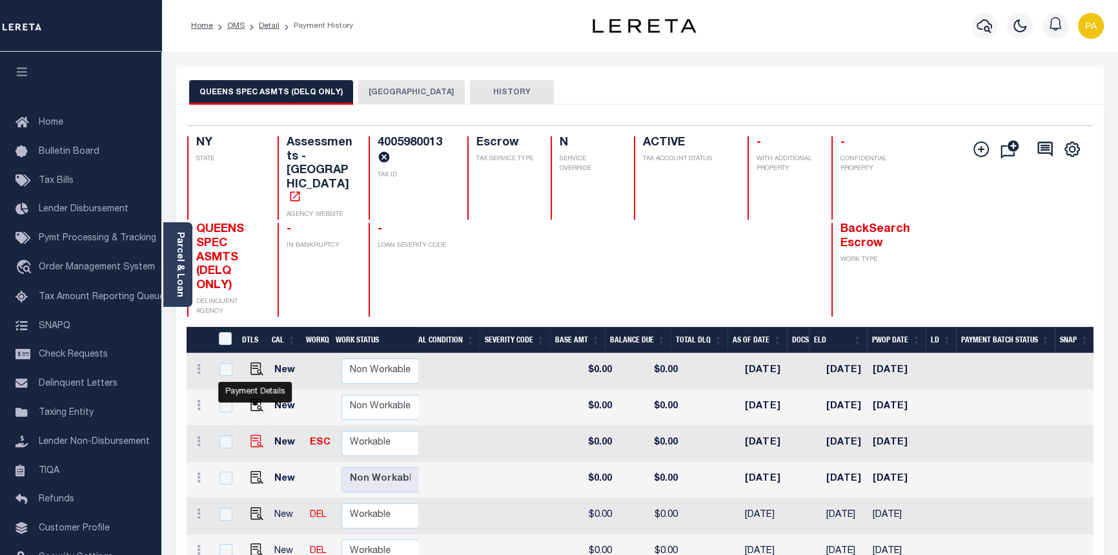
click at [254, 435] on img "" at bounding box center [257, 441] width 13 height 13
checkbox input "true"
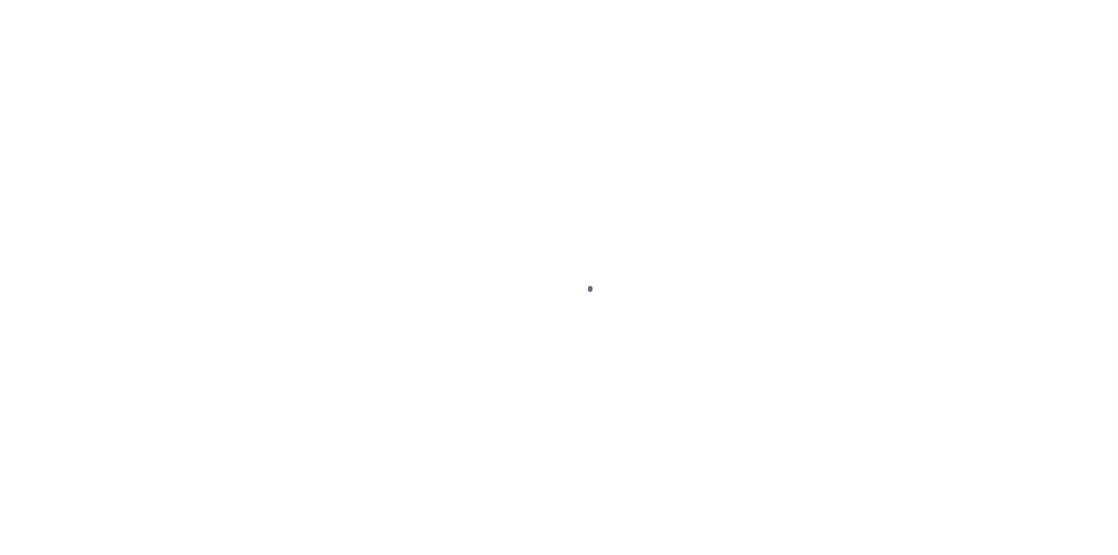
select select "NW2"
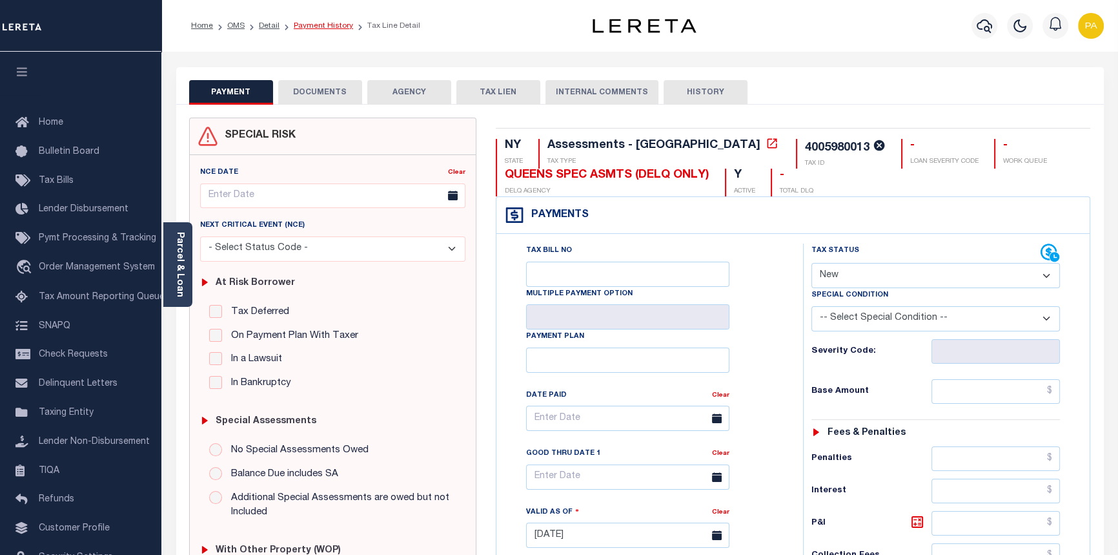
click at [311, 28] on link "Payment History" at bounding box center [323, 26] width 59 height 8
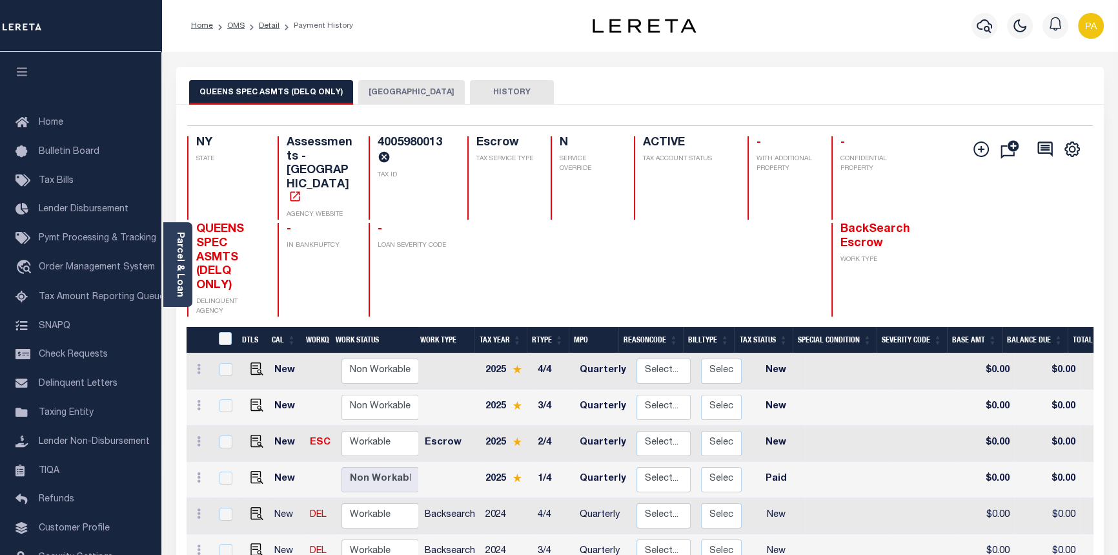
click at [387, 90] on button "[GEOGRAPHIC_DATA]" at bounding box center [411, 92] width 107 height 25
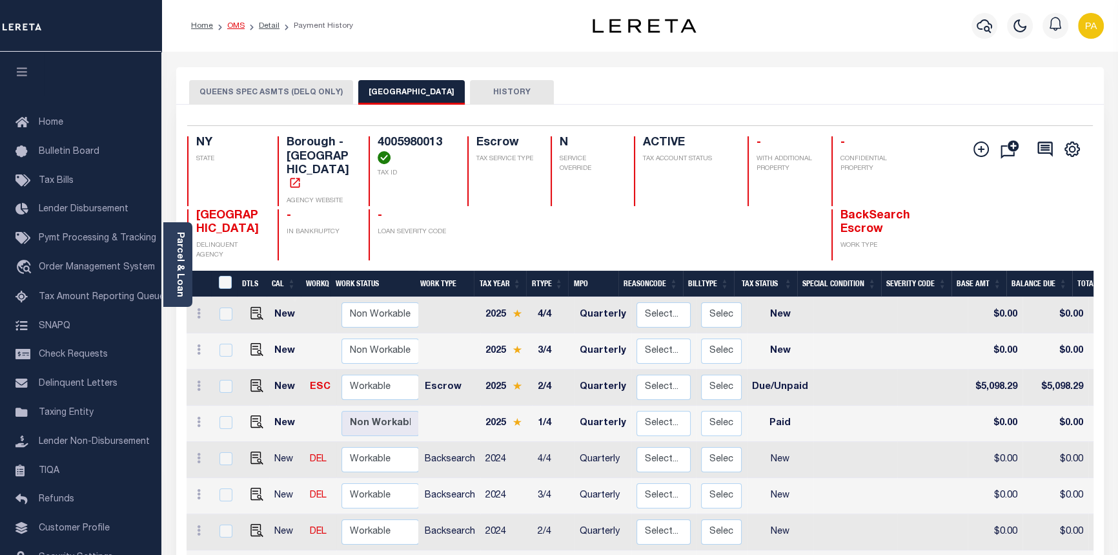
click at [234, 25] on link "OMS" at bounding box center [235, 26] width 17 height 8
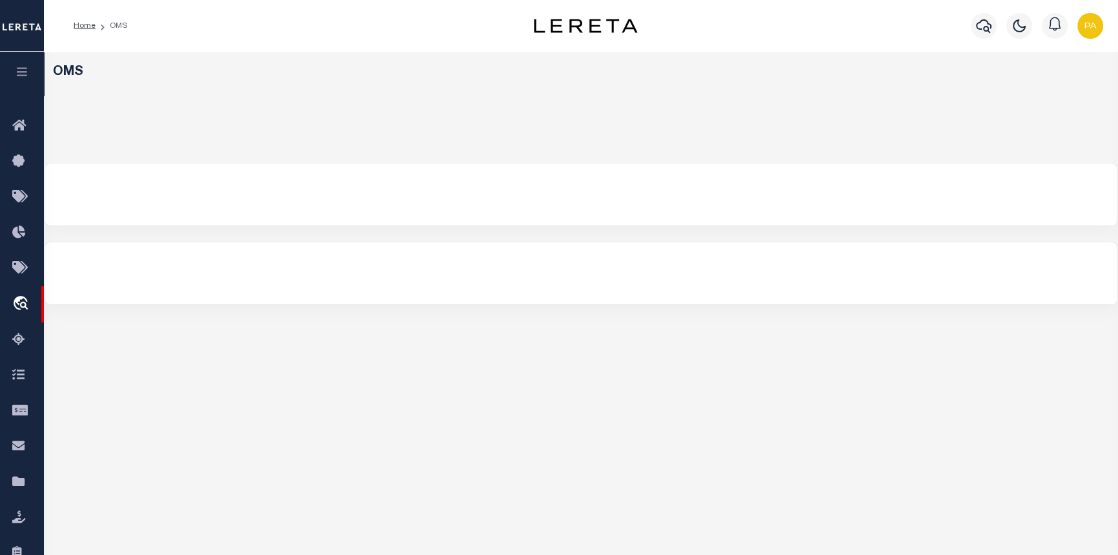
select select "200"
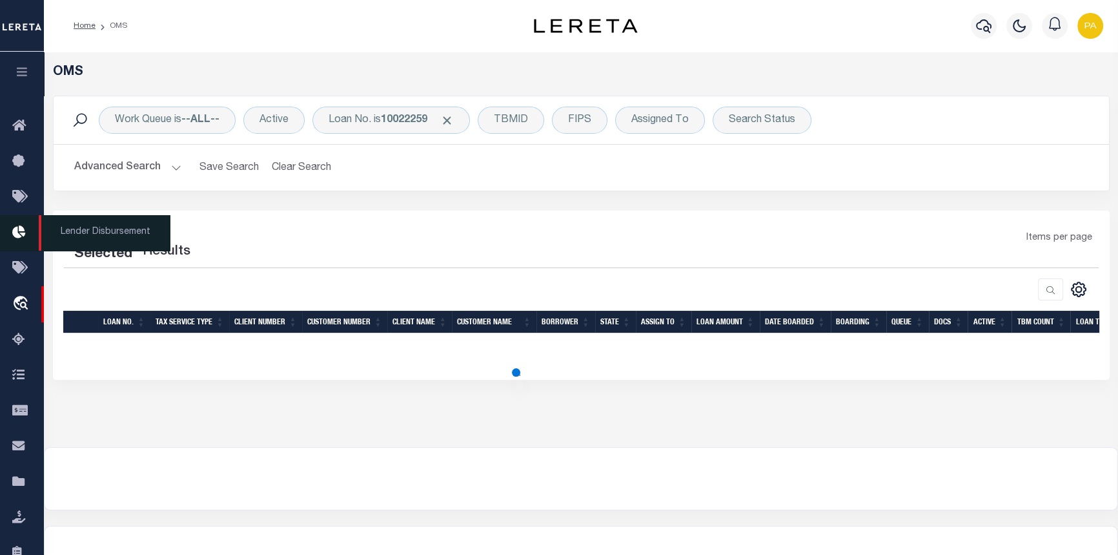
select select "200"
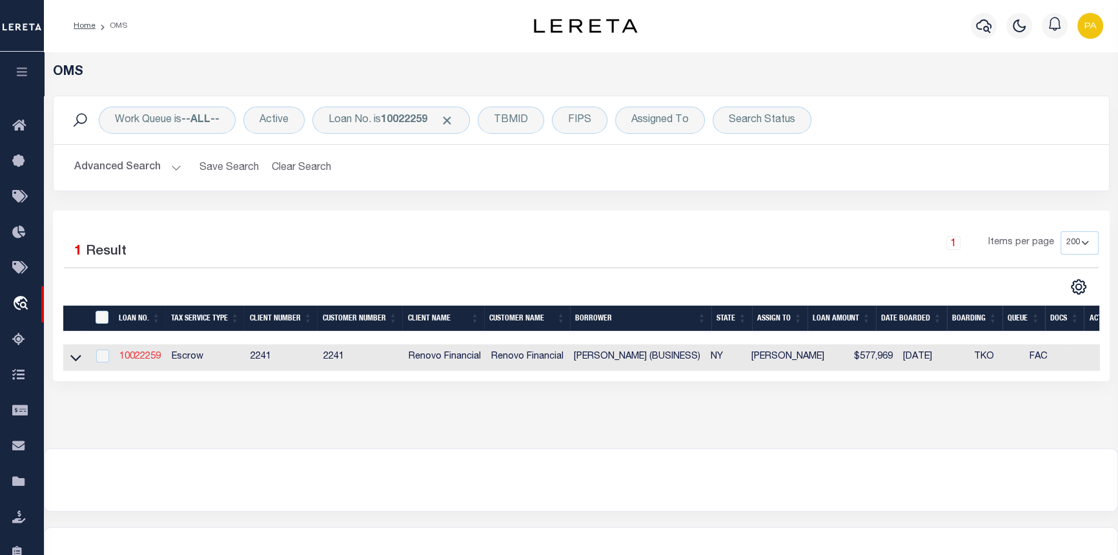
click at [147, 356] on link "10022259" at bounding box center [139, 356] width 41 height 9
type input "10022259"
type input "[PERSON_NAME] (BUSINESS)"
select select
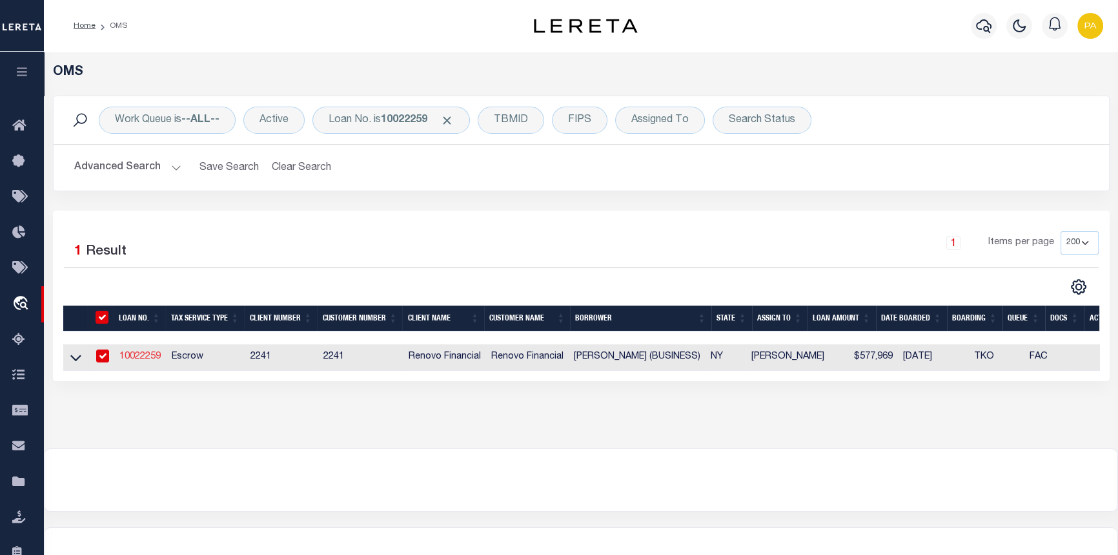
select select "400"
select select "Escrow"
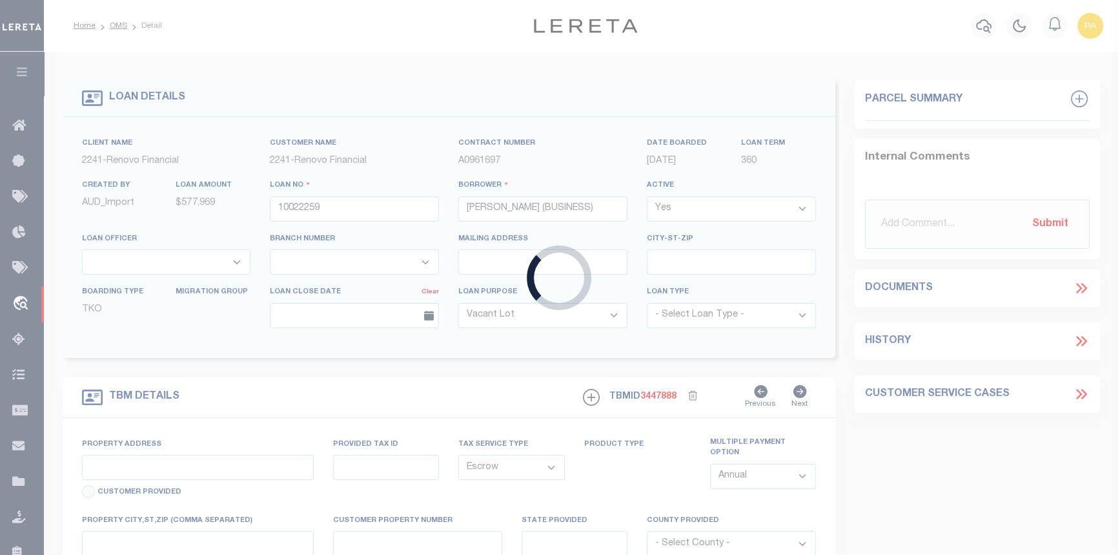
type input "[STREET_ADDRESS]"
type input "[GEOGRAPHIC_DATA]"
type input "a0kUS00000BokSj"
type input "NY"
select select
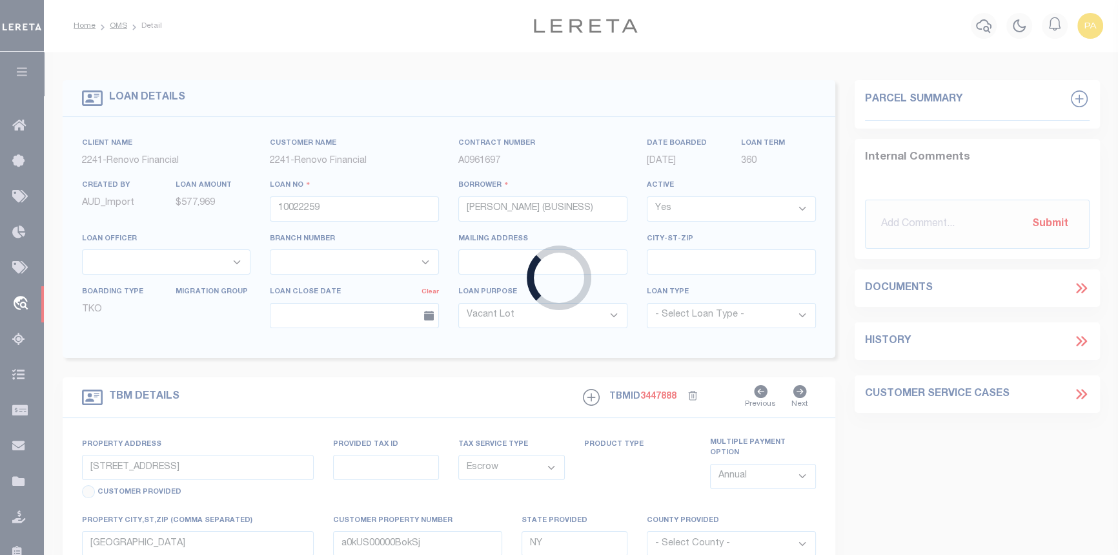
select select "25067"
select select "4"
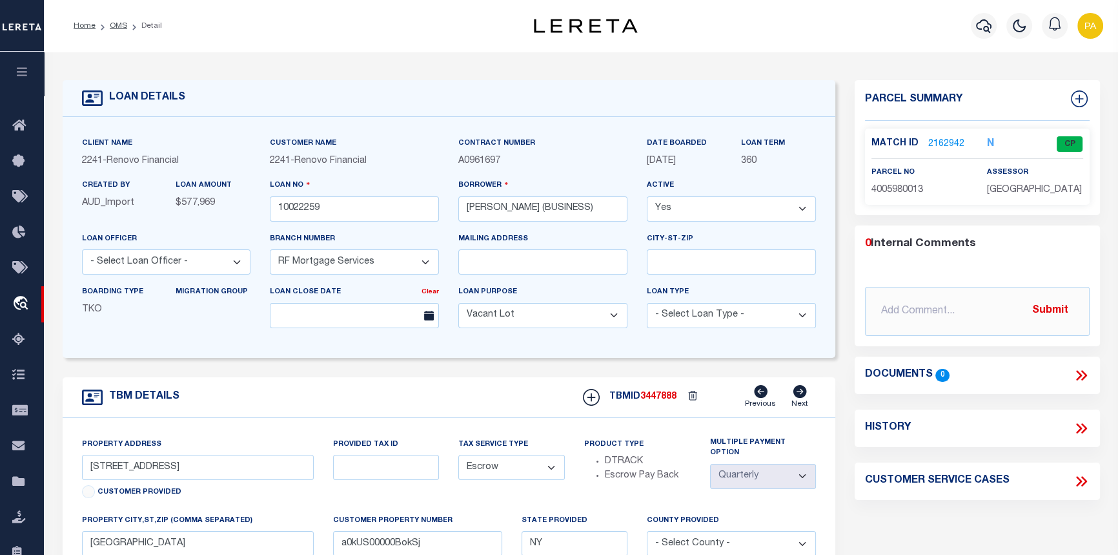
click at [939, 141] on link "2162942" at bounding box center [947, 145] width 36 height 14
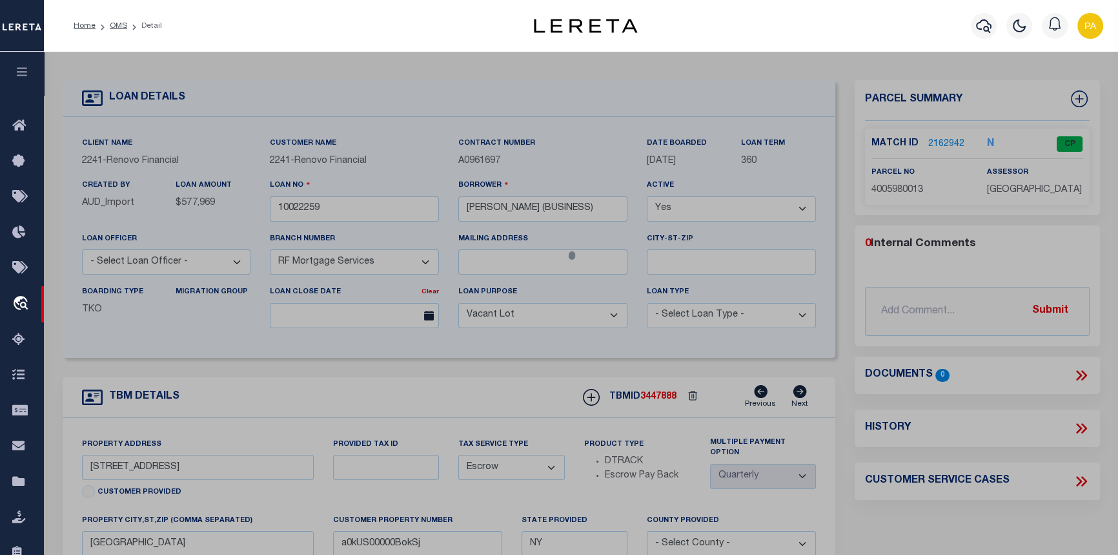
checkbox input "false"
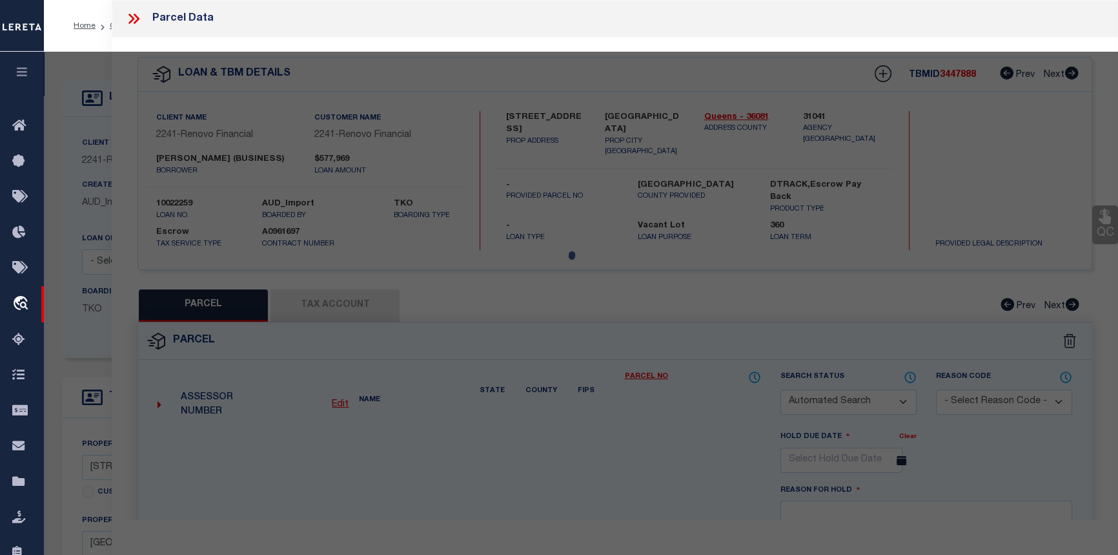
select select "CP"
type input "[PERSON_NAME] [PERSON_NAME]"
select select "AGW"
select select
type input "[STREET_ADDRESS]"
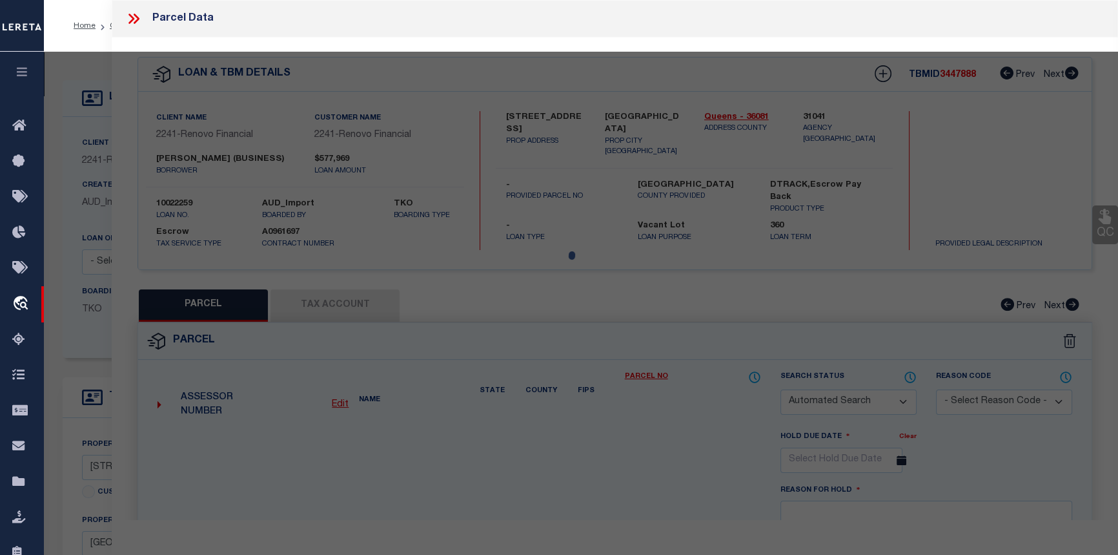
checkbox input "false"
type input "[GEOGRAPHIC_DATA]"
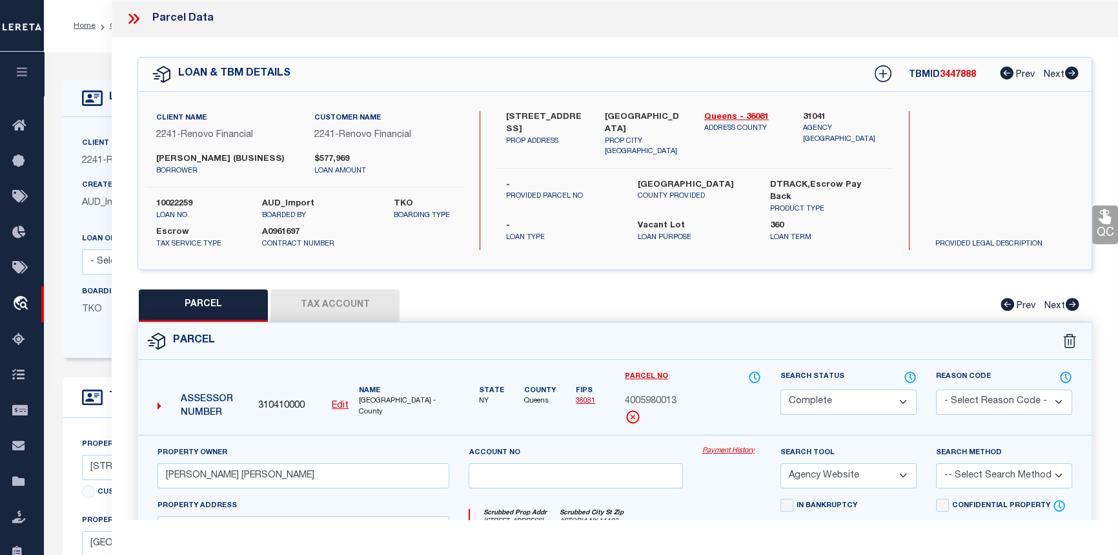
click at [722, 453] on link "Payment History" at bounding box center [732, 451] width 59 height 11
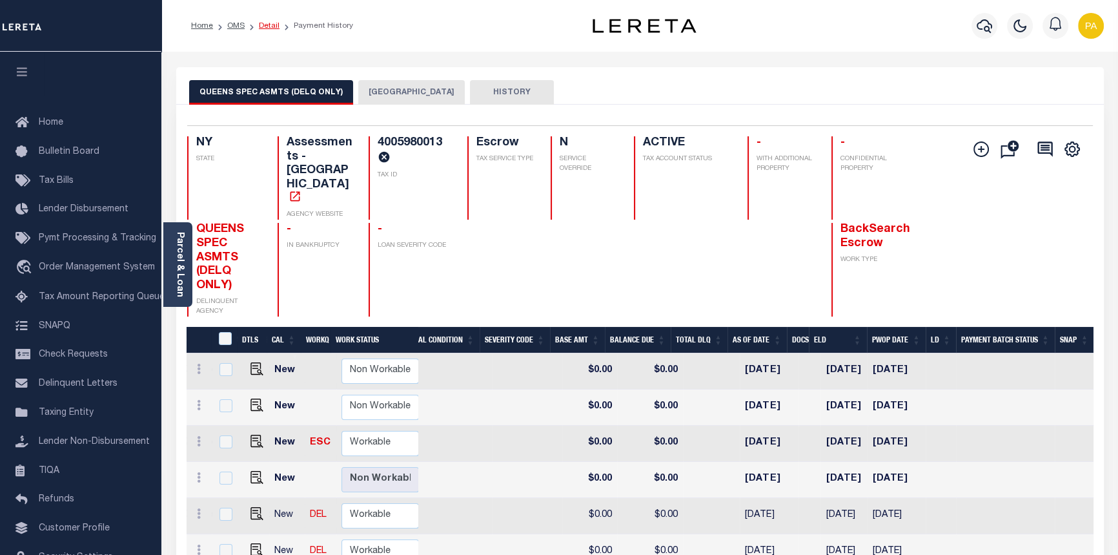
click at [262, 26] on link "Detail" at bounding box center [269, 26] width 21 height 8
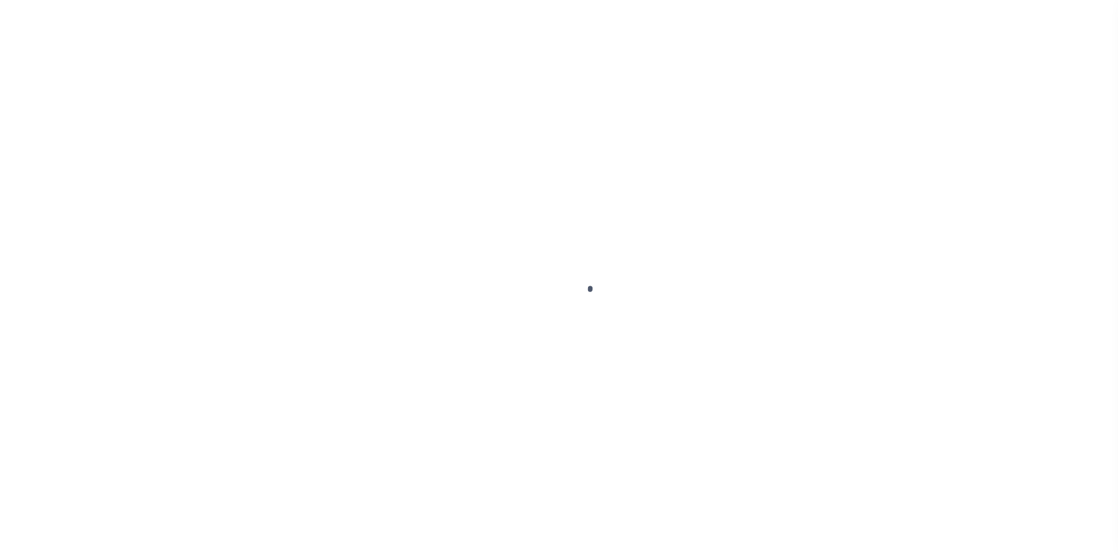
select select "400"
select select "Escrow"
type input "[STREET_ADDRESS]"
type input "[GEOGRAPHIC_DATA]"
type input "a0kUS00000BokSj"
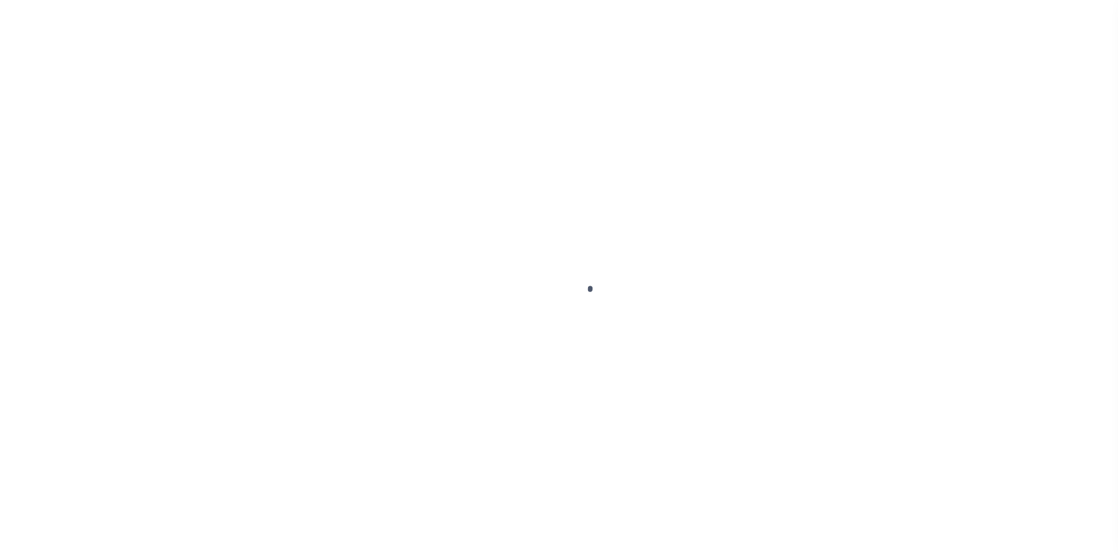
type input "NY"
select select
select select "25067"
select select "4"
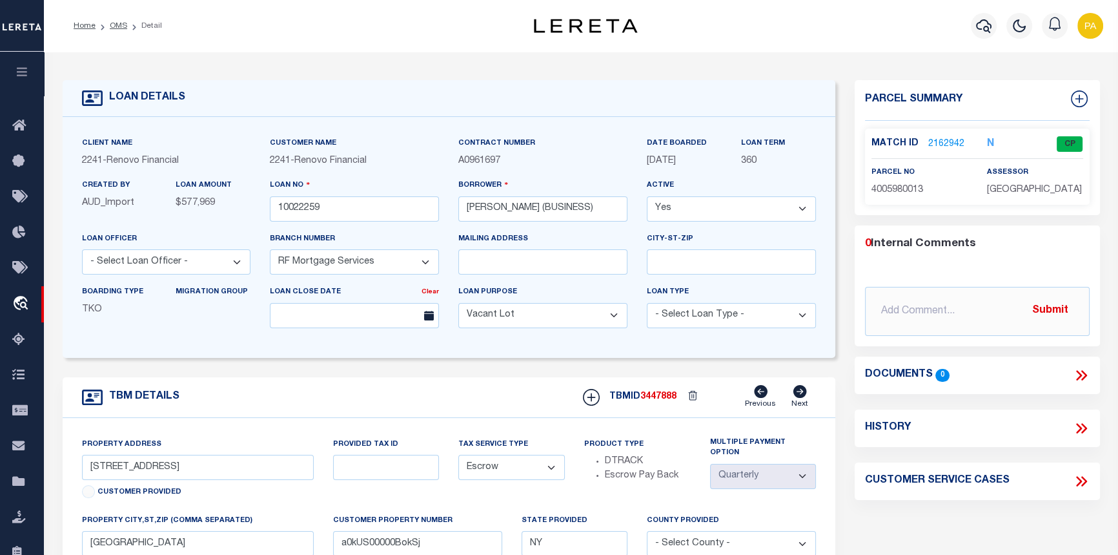
click at [938, 141] on link "2162942" at bounding box center [947, 145] width 36 height 14
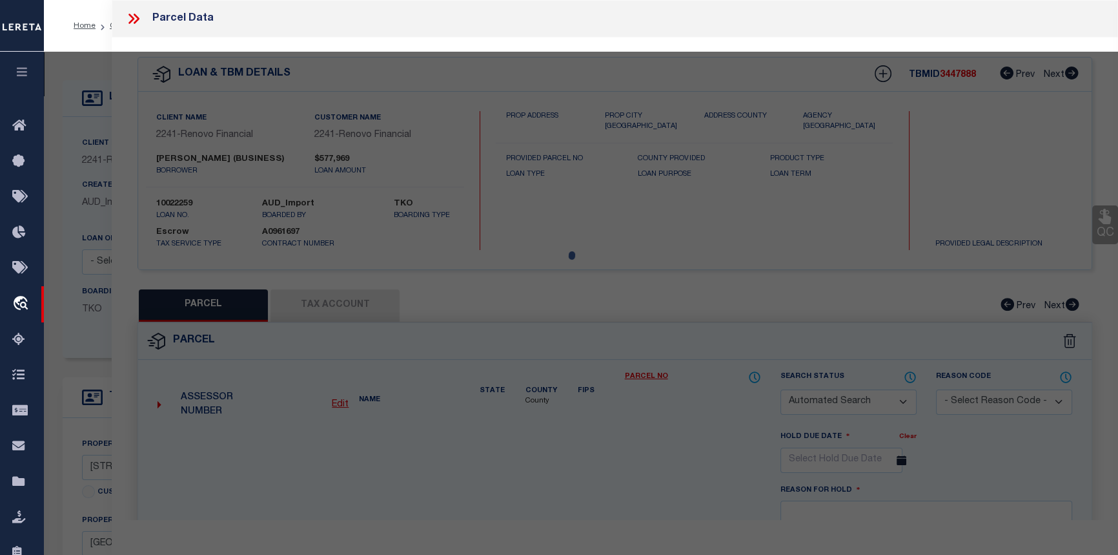
checkbox input "false"
select select "CP"
type input "MARIN, SEGUNDO TEOFILO FIGUEROA"
select select "AGW"
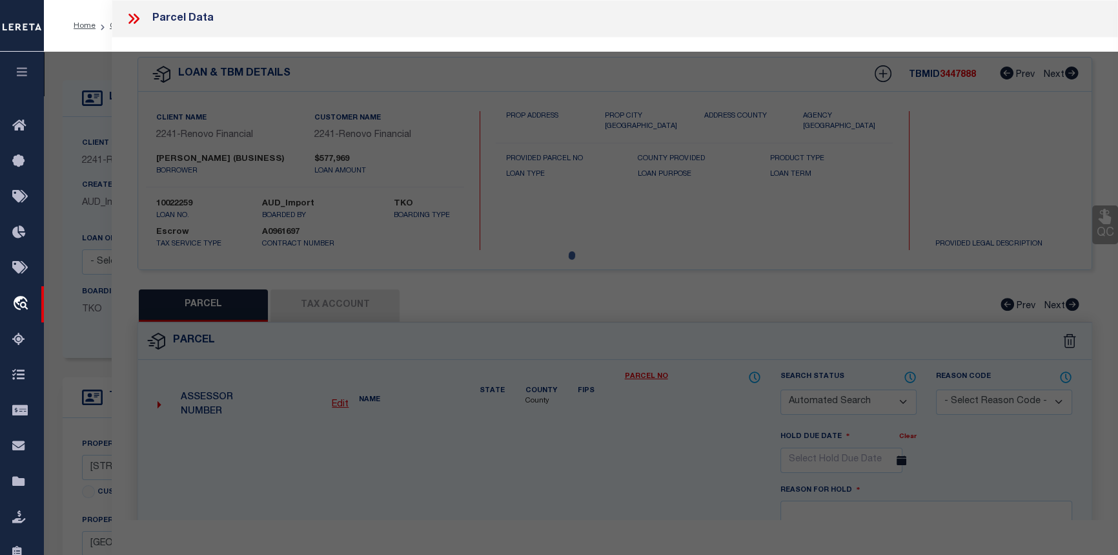
select select
type input "26 -51 30 STREET"
checkbox input "false"
type input "[GEOGRAPHIC_DATA]"
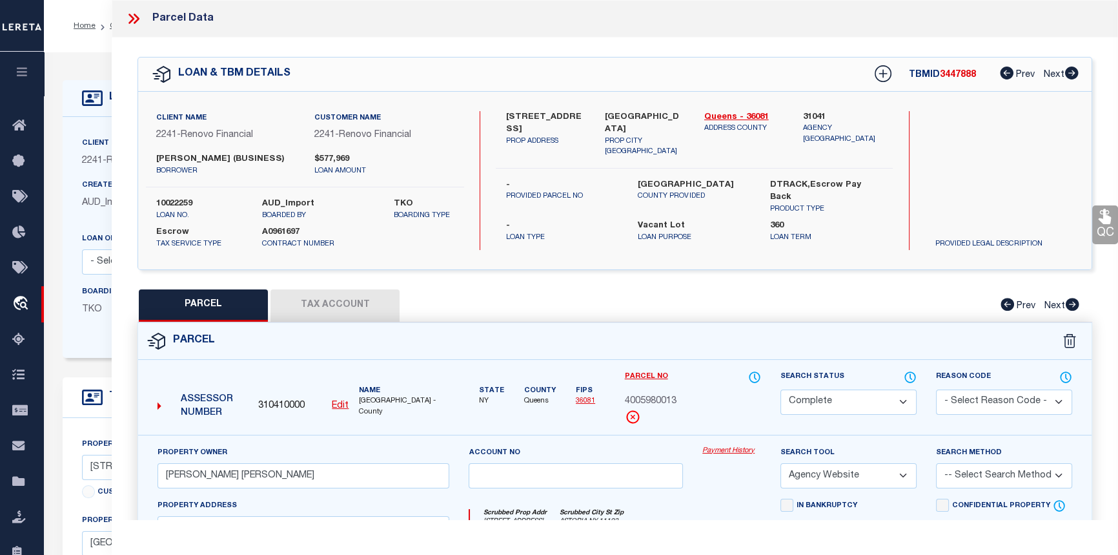
click at [724, 452] on link "Payment History" at bounding box center [732, 451] width 59 height 11
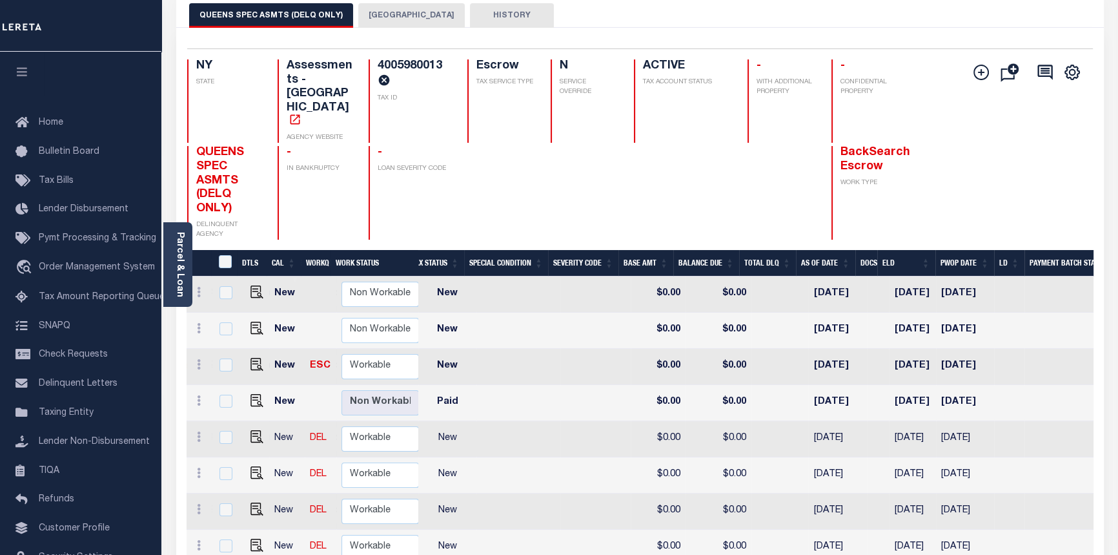
scroll to position [58, 0]
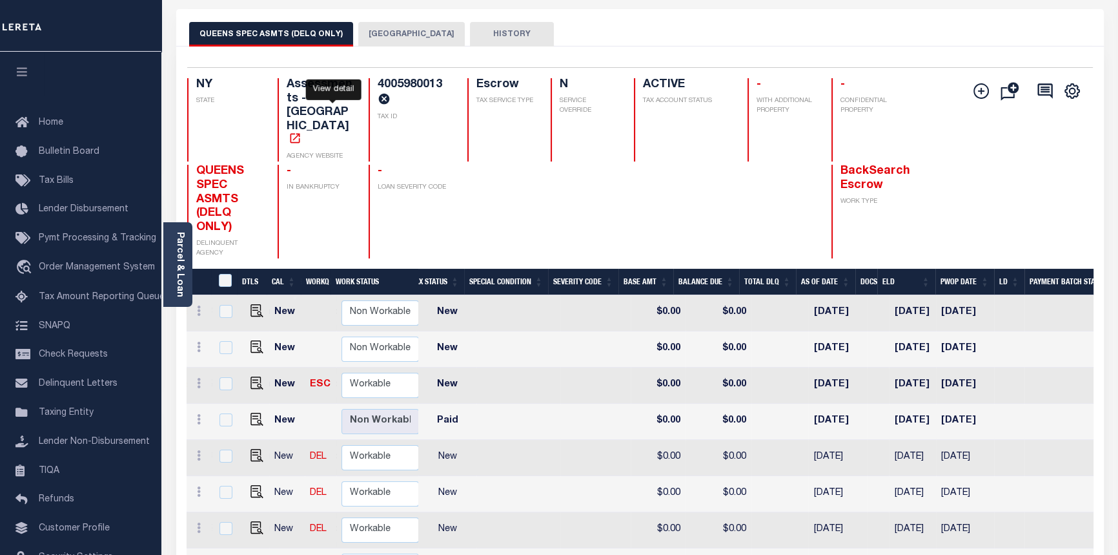
click at [302, 132] on icon "" at bounding box center [295, 138] width 13 height 13
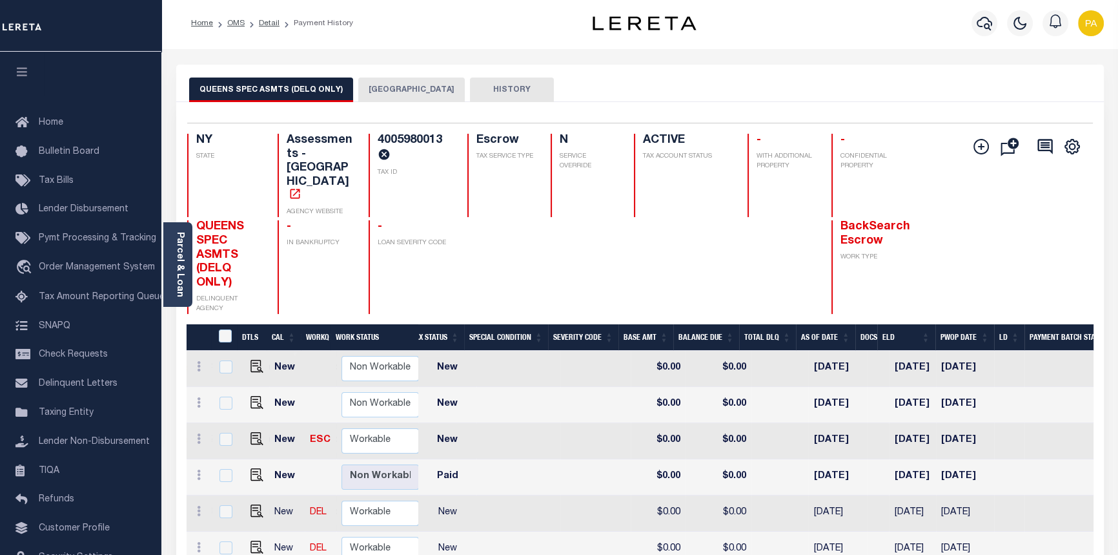
scroll to position [0, 0]
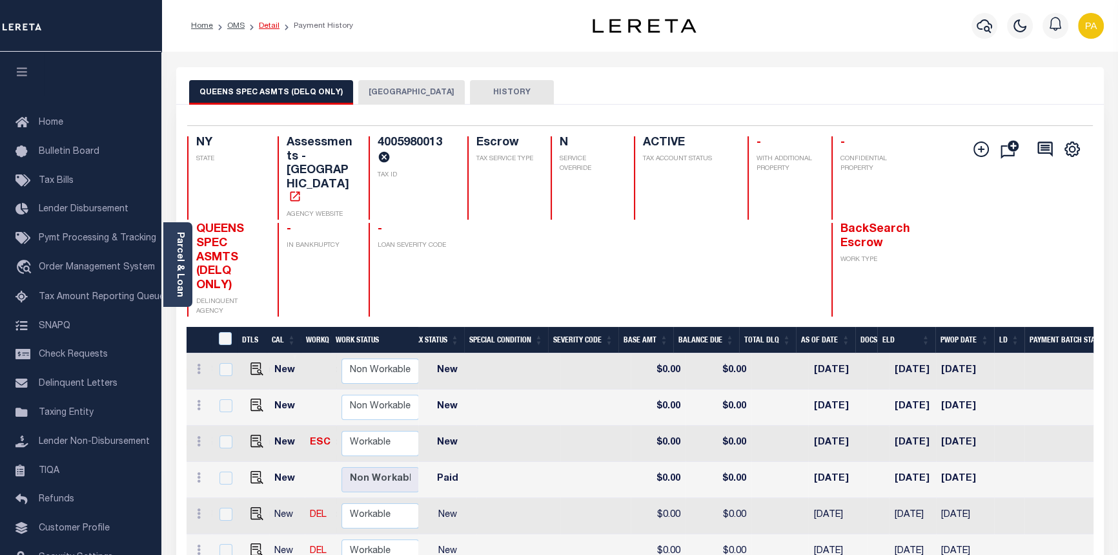
click at [265, 26] on link "Detail" at bounding box center [269, 26] width 21 height 8
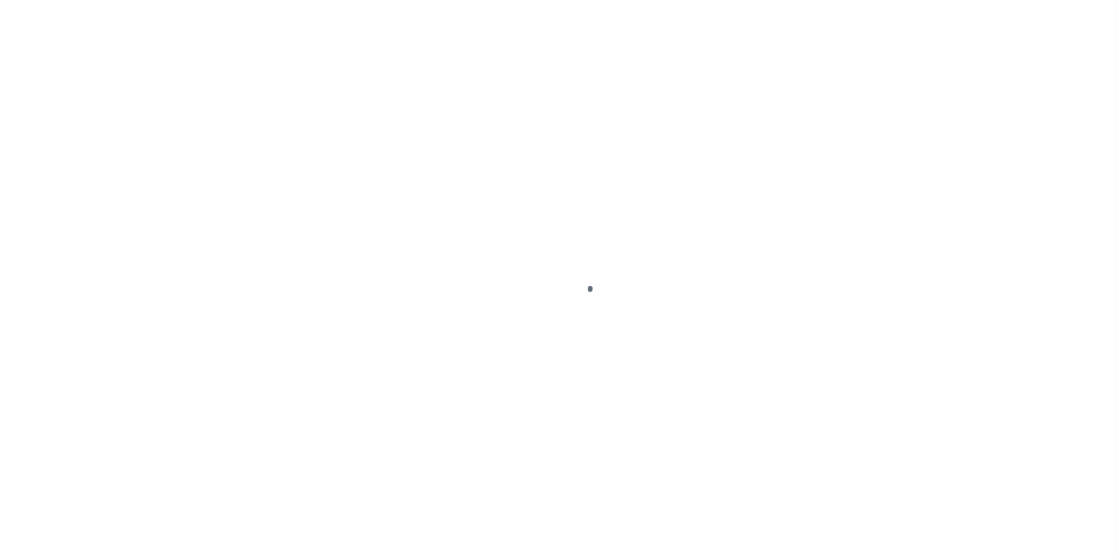
select select "400"
select select "Escrow"
type input "[STREET_ADDRESS]"
type input "[GEOGRAPHIC_DATA]"
type input "a0kUS00000BokSj"
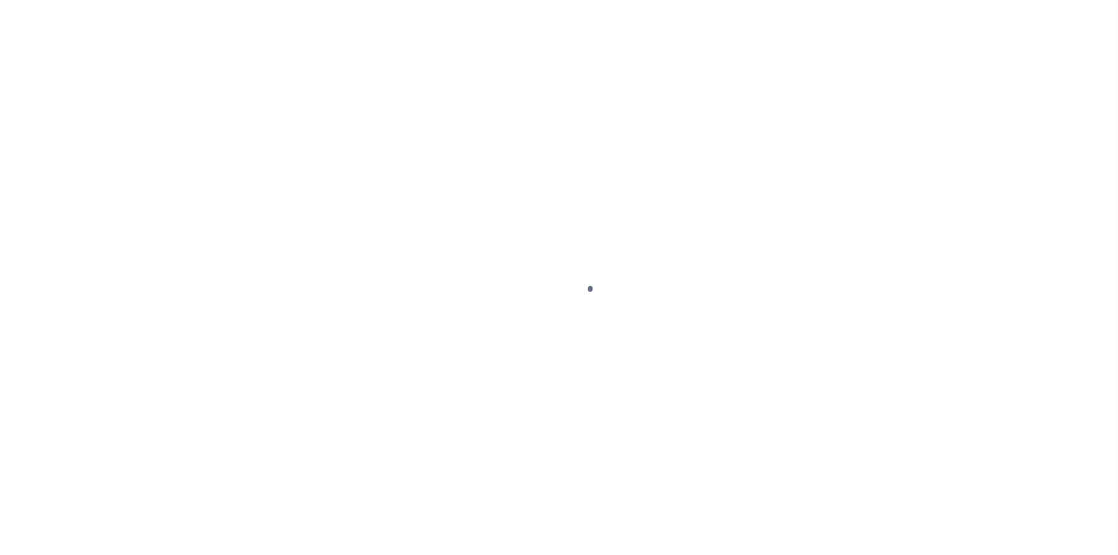
type input "NY"
select select
select select "25067"
select select "4"
